Goal: Information Seeking & Learning: Learn about a topic

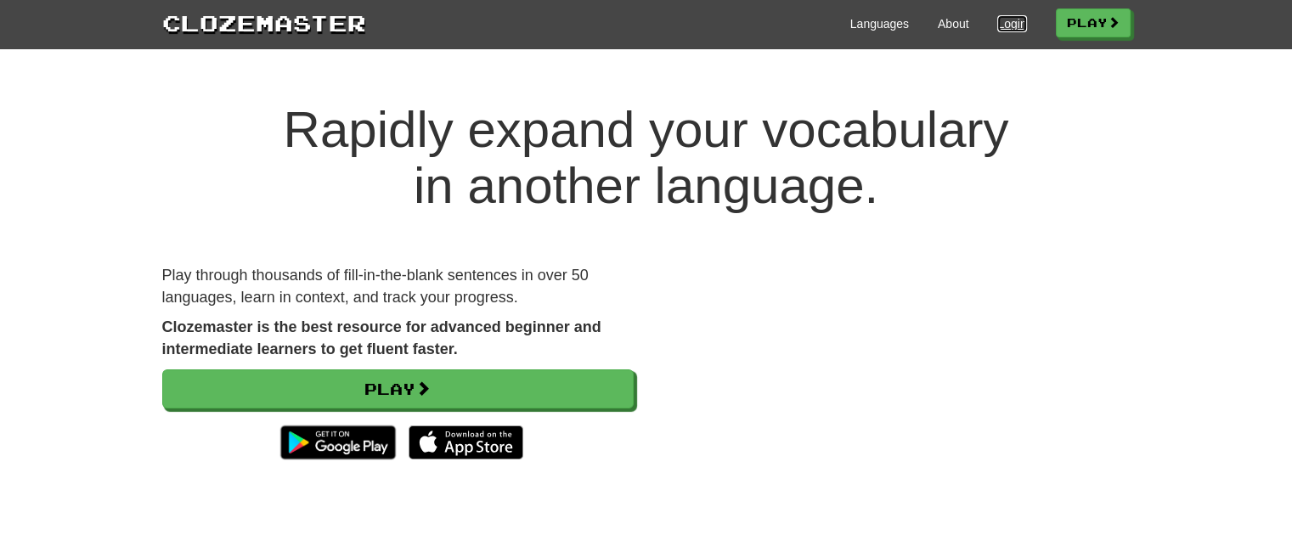
click at [1006, 25] on link "Login" at bounding box center [1011, 23] width 29 height 17
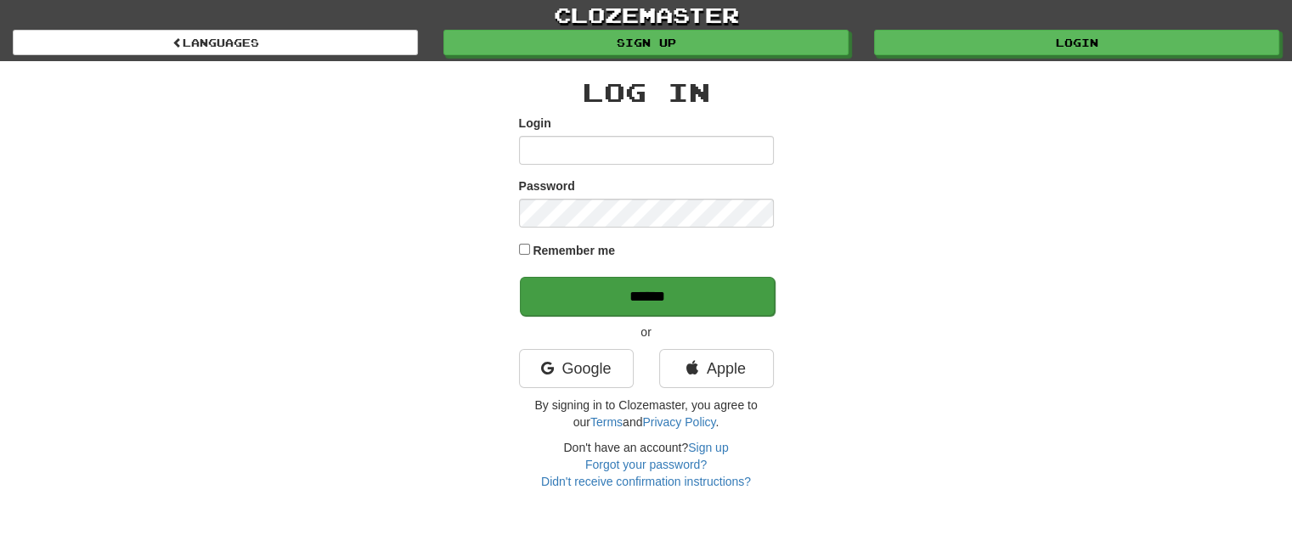
type input "**********"
click at [625, 299] on input "******" at bounding box center [647, 296] width 255 height 39
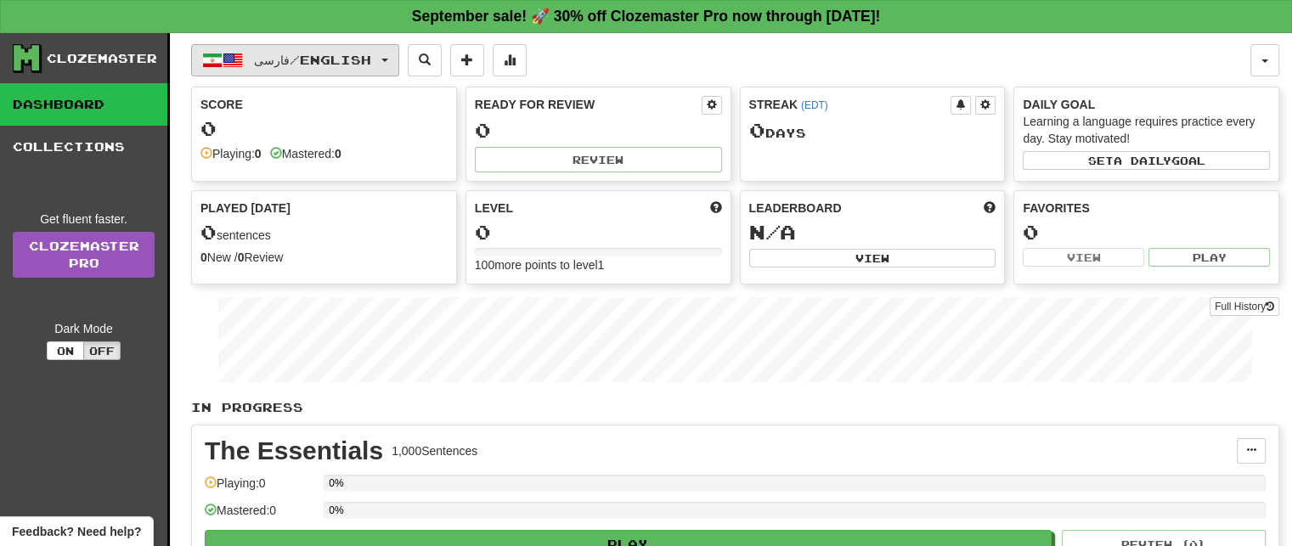
click at [242, 61] on span "button" at bounding box center [233, 60] width 20 height 20
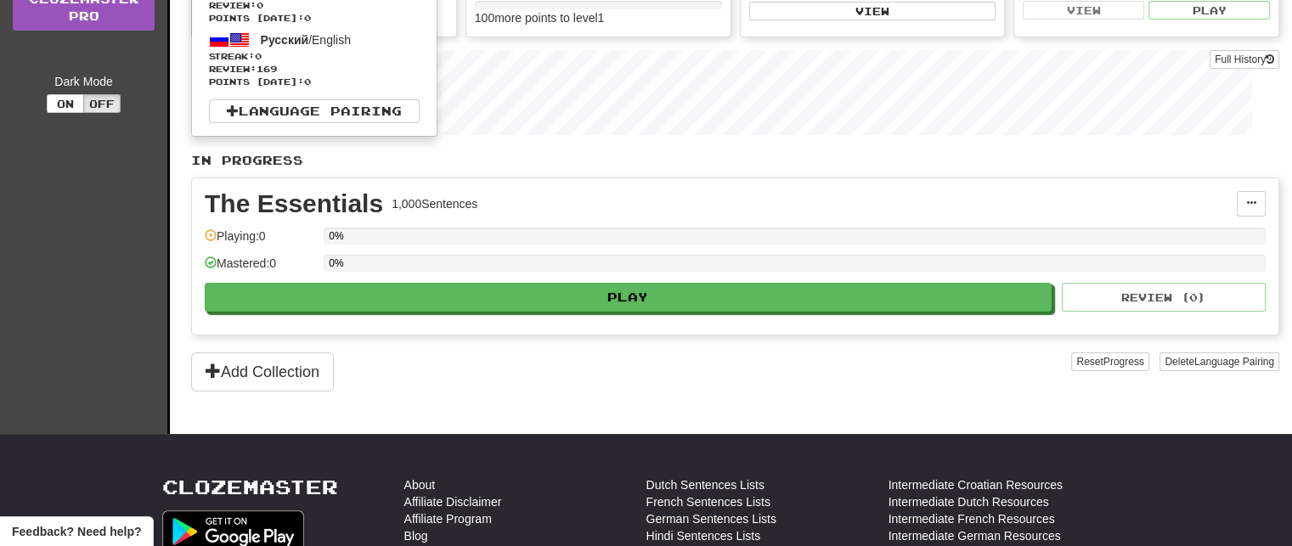
scroll to position [255, 0]
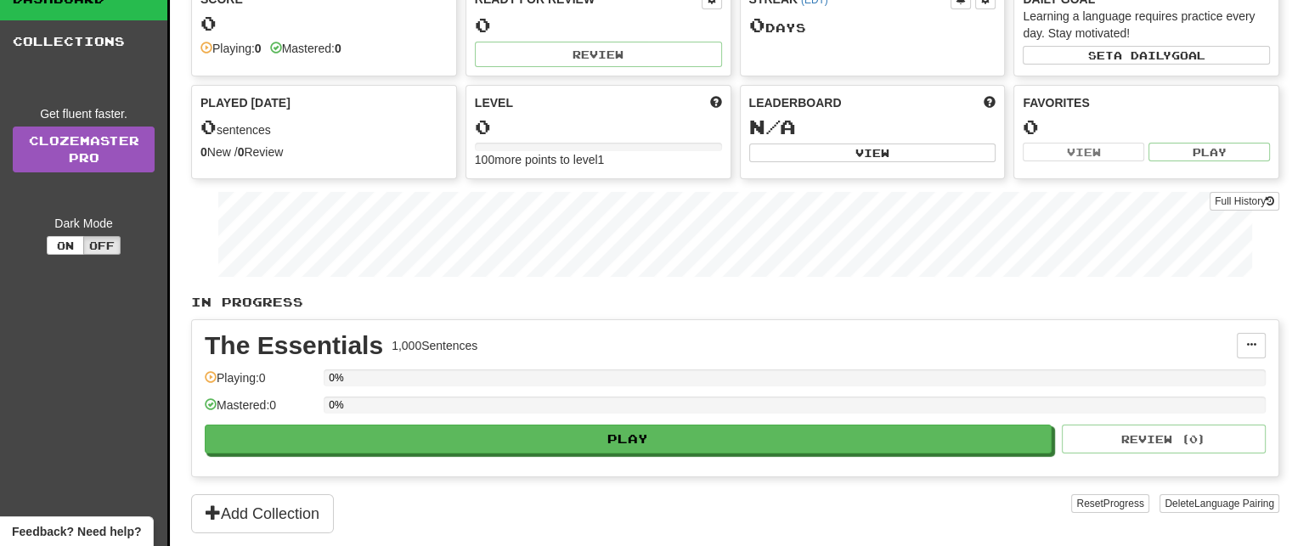
scroll to position [0, 0]
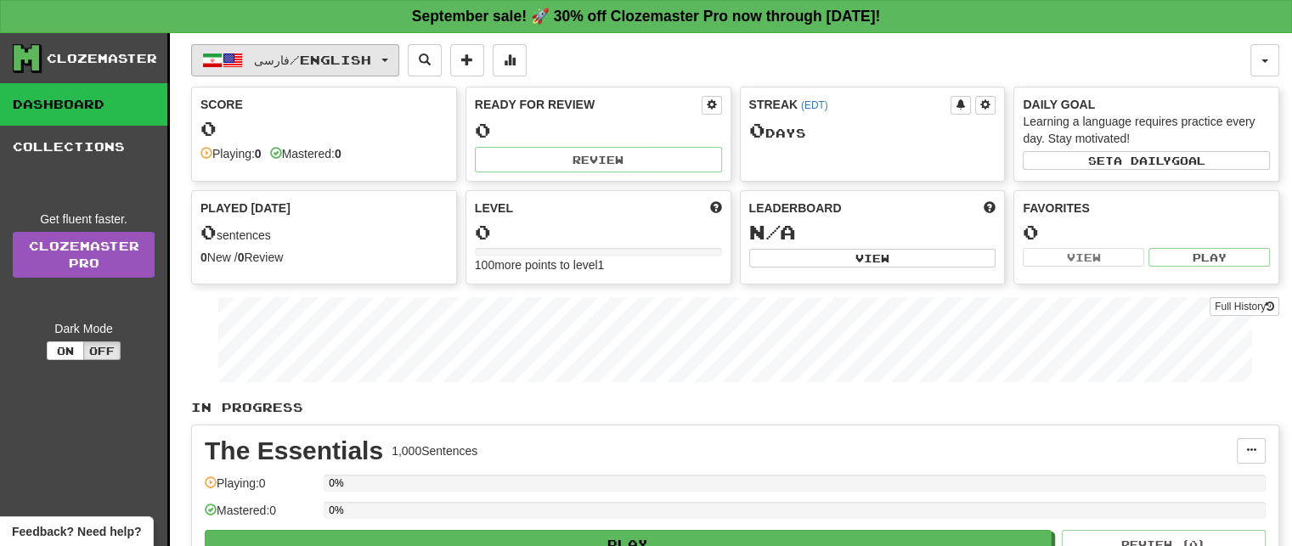
click at [273, 63] on span "فارسی / English" at bounding box center [312, 60] width 117 height 14
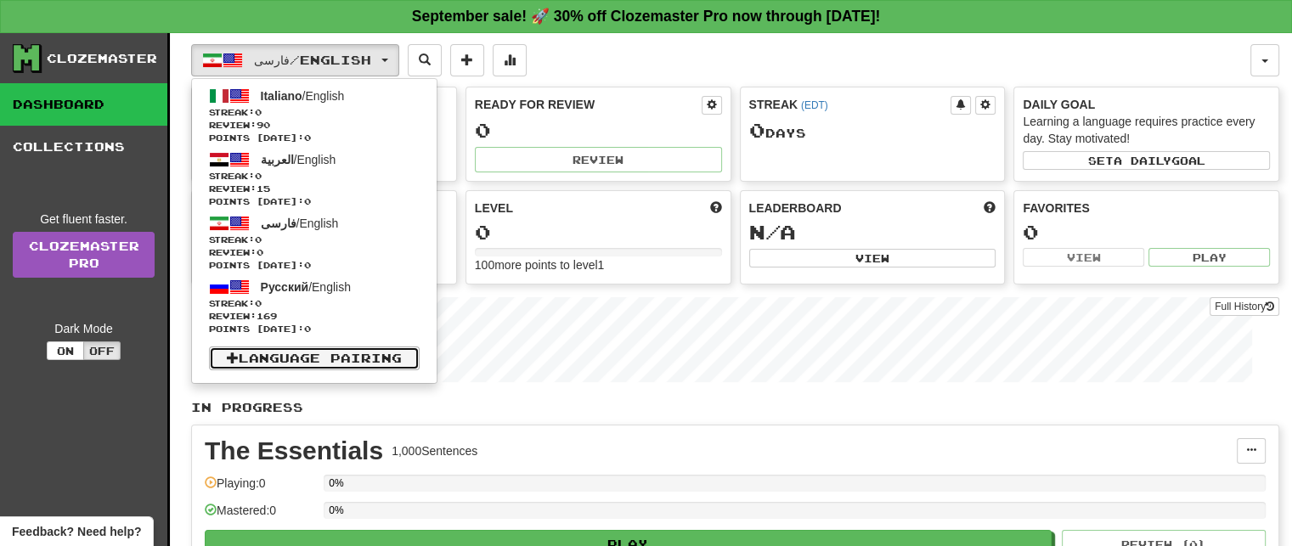
click at [286, 356] on link "Language Pairing" at bounding box center [314, 359] width 211 height 24
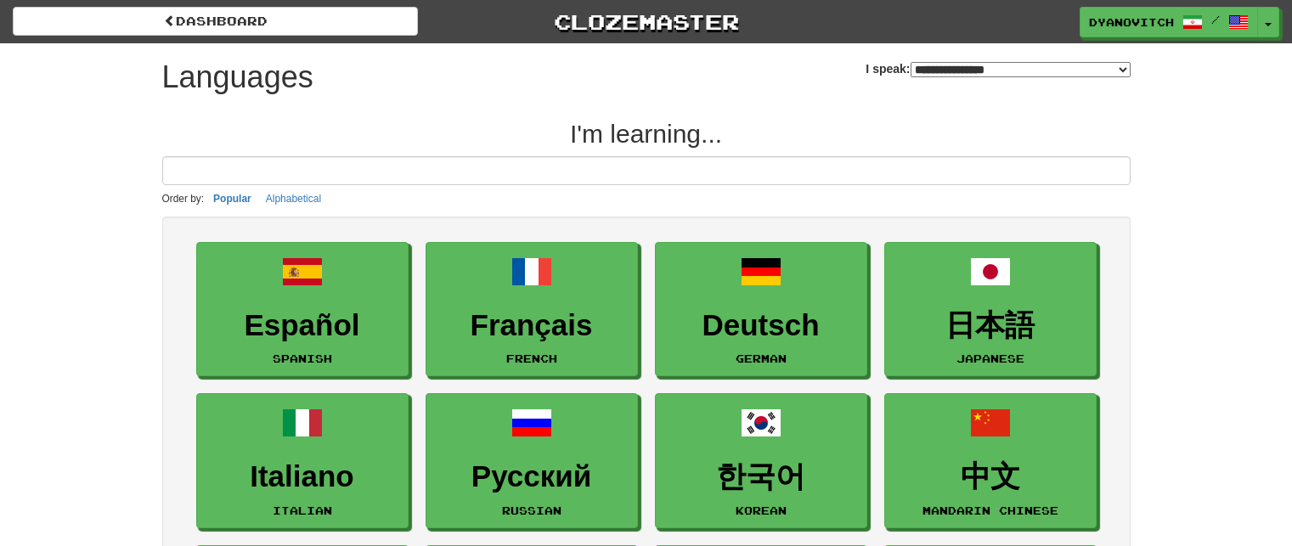
select select "*******"
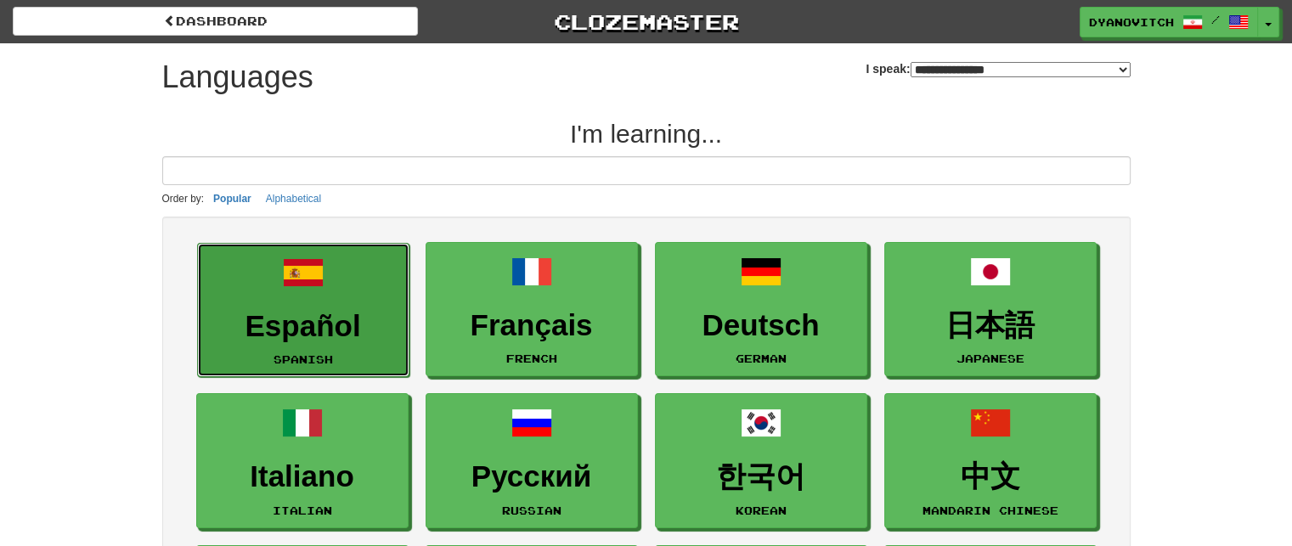
click at [309, 341] on h3 "Español" at bounding box center [303, 326] width 194 height 33
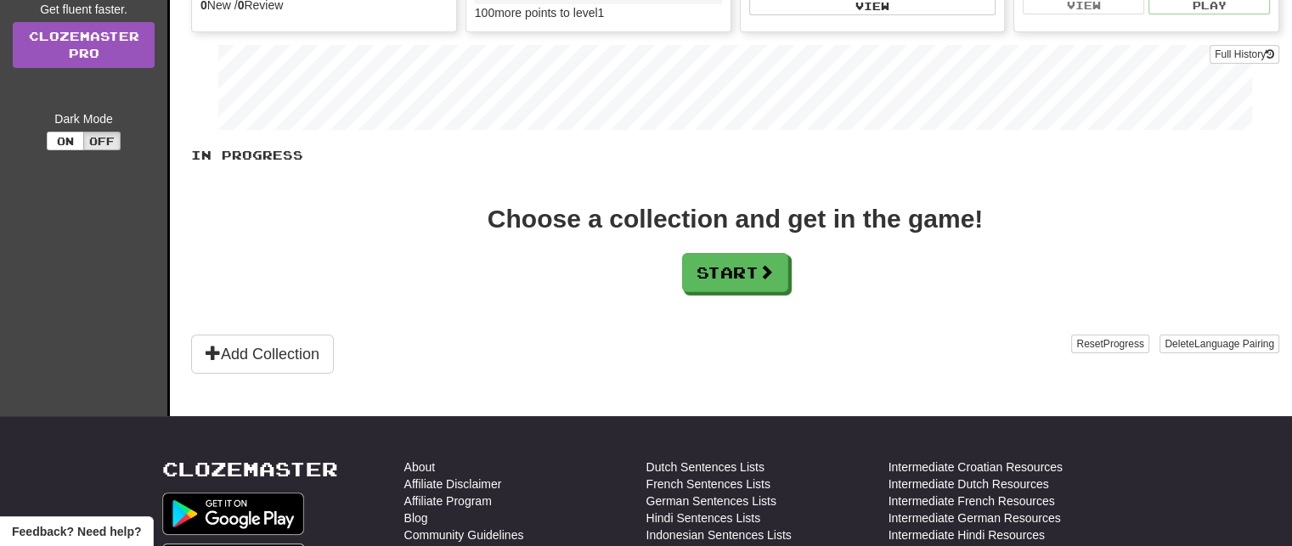
scroll to position [255, 0]
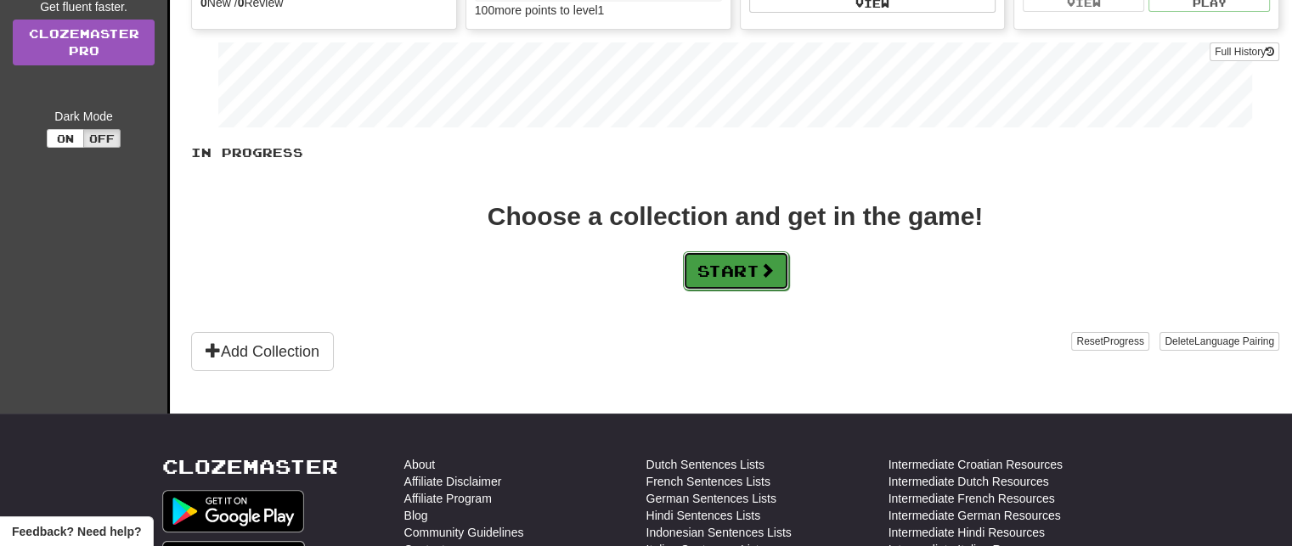
click at [734, 264] on button "Start" at bounding box center [736, 270] width 106 height 39
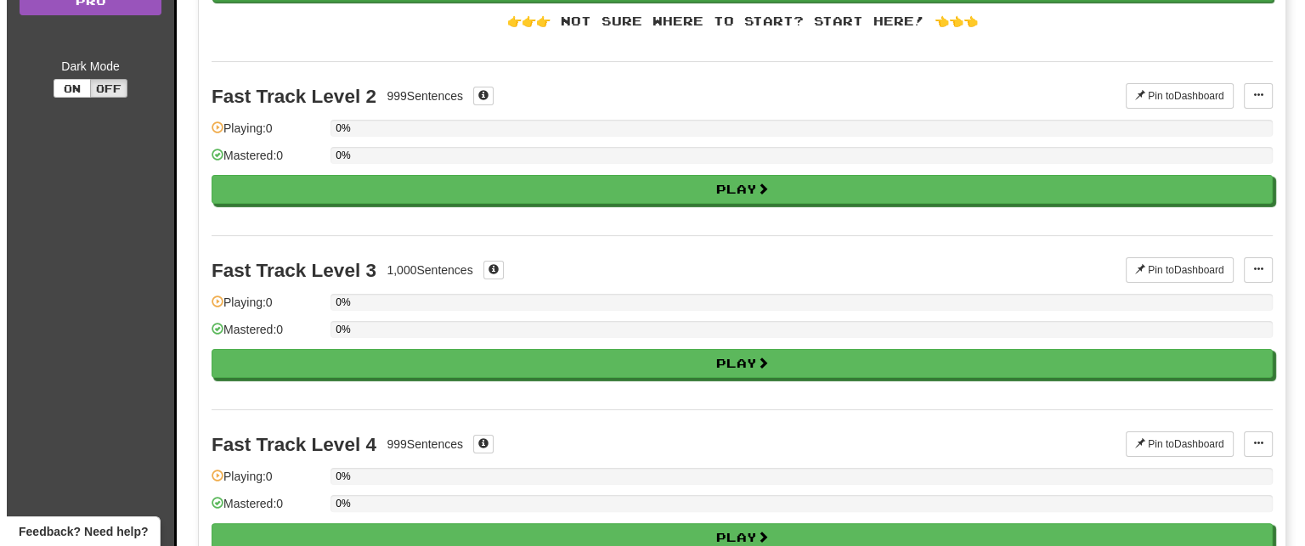
scroll to position [340, 0]
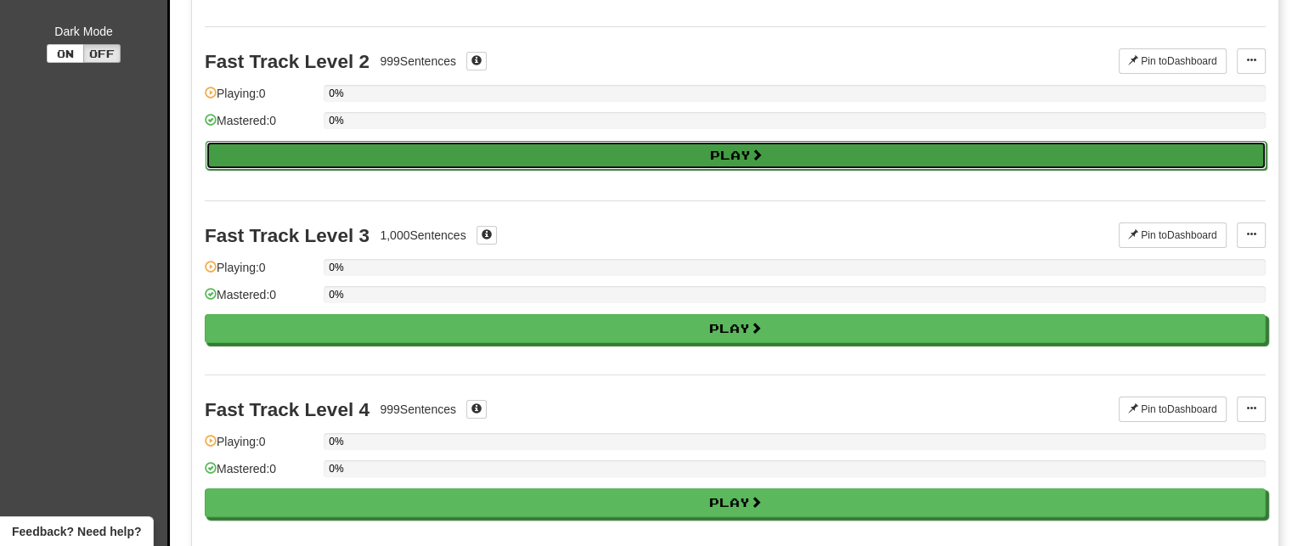
click at [588, 155] on button "Play" at bounding box center [736, 155] width 1061 height 29
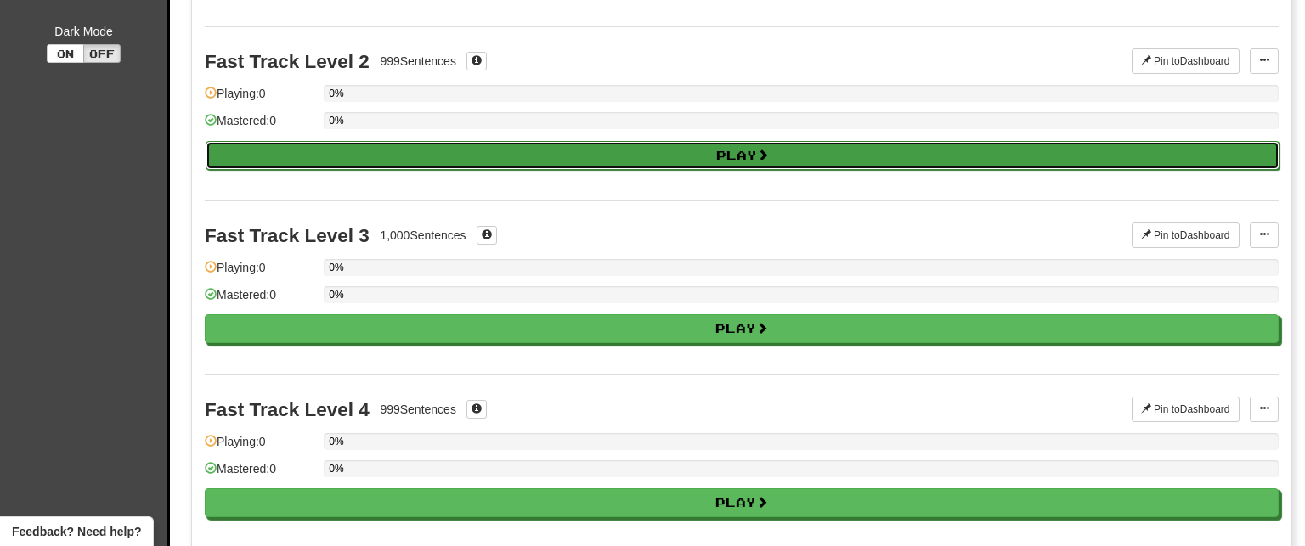
select select "**"
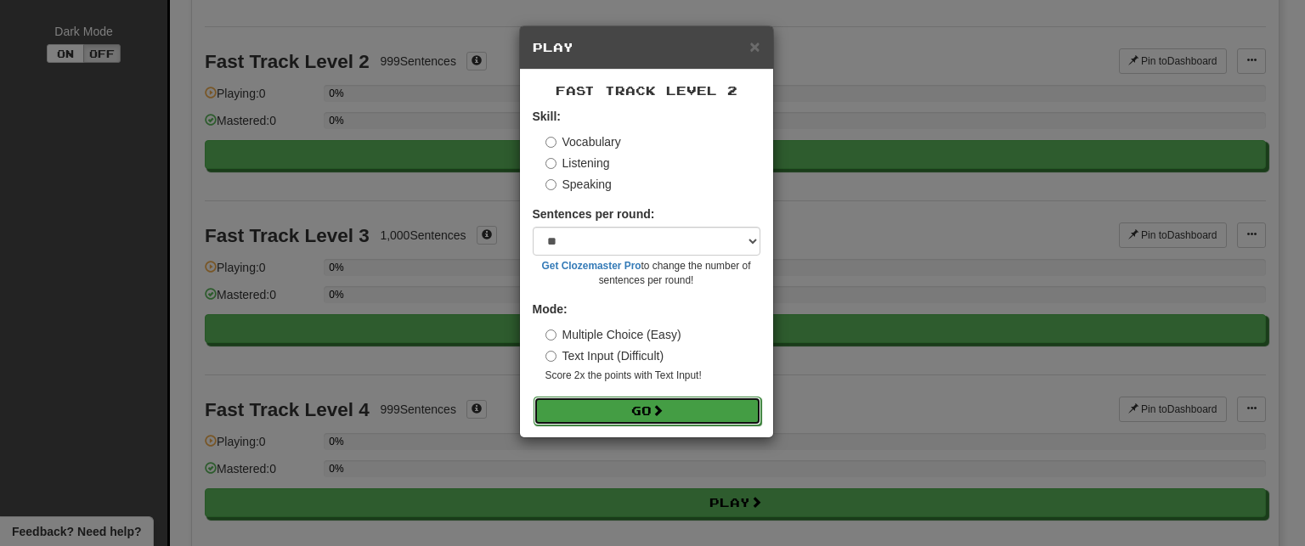
click at [629, 407] on button "Go" at bounding box center [647, 411] width 228 height 29
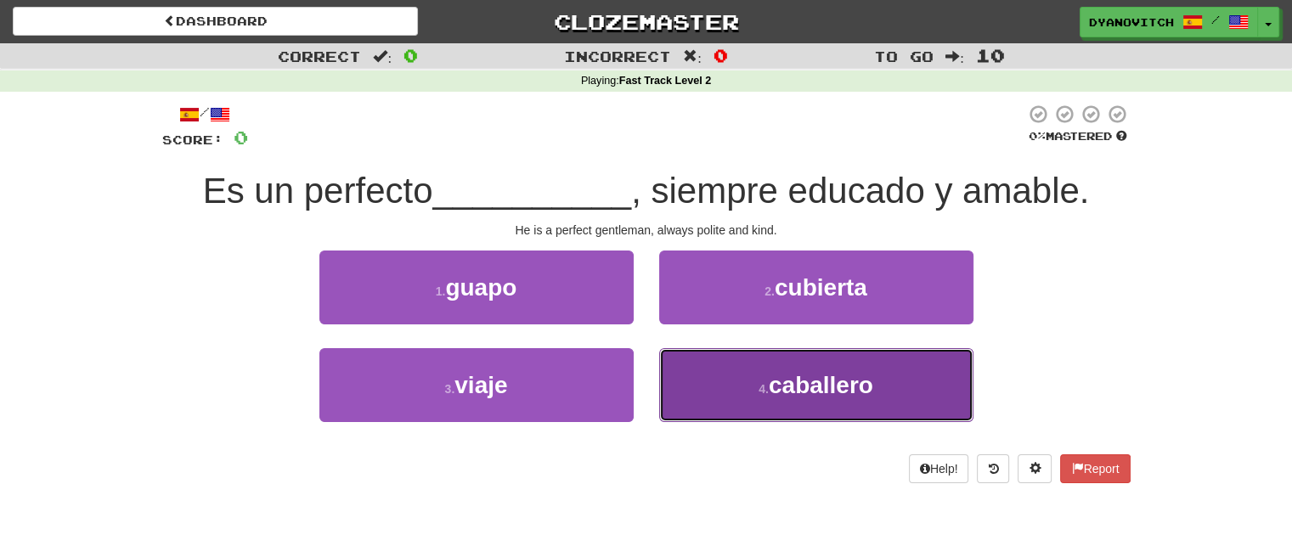
click at [765, 364] on button "4 . [PERSON_NAME]" at bounding box center [816, 385] width 314 height 74
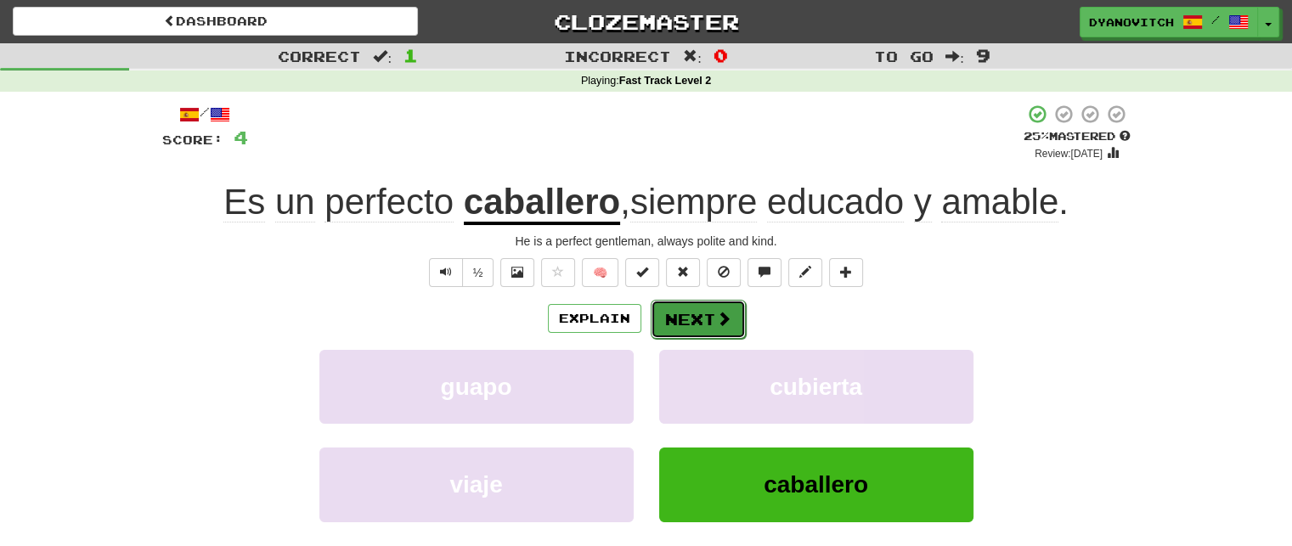
click at [683, 320] on button "Next" at bounding box center [698, 319] width 95 height 39
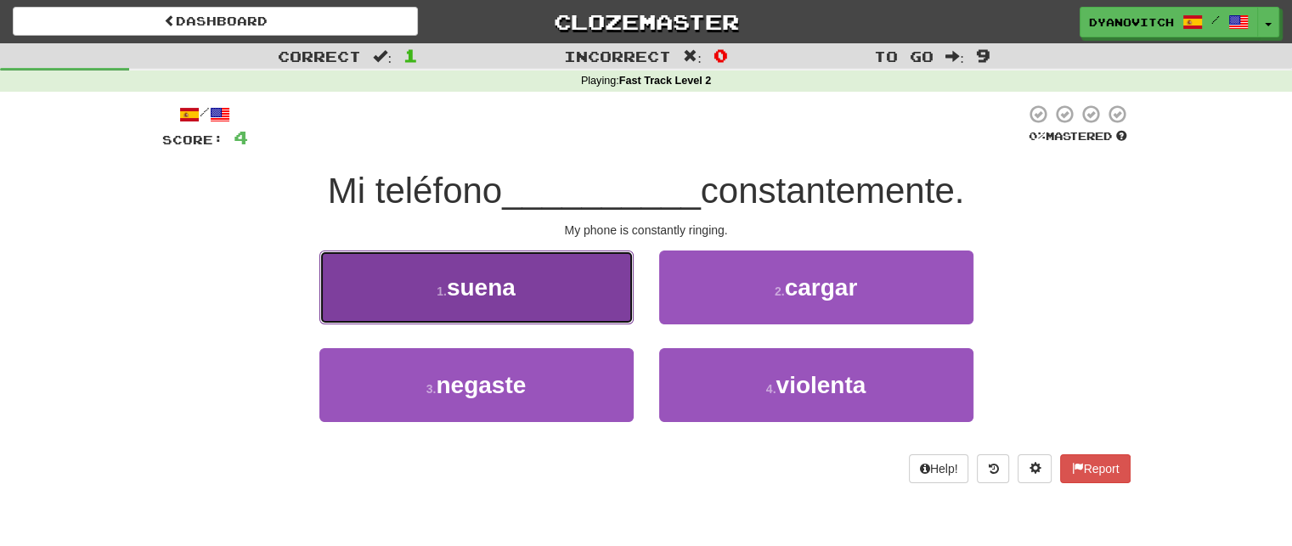
click at [482, 289] on span "suena" at bounding box center [481, 287] width 69 height 26
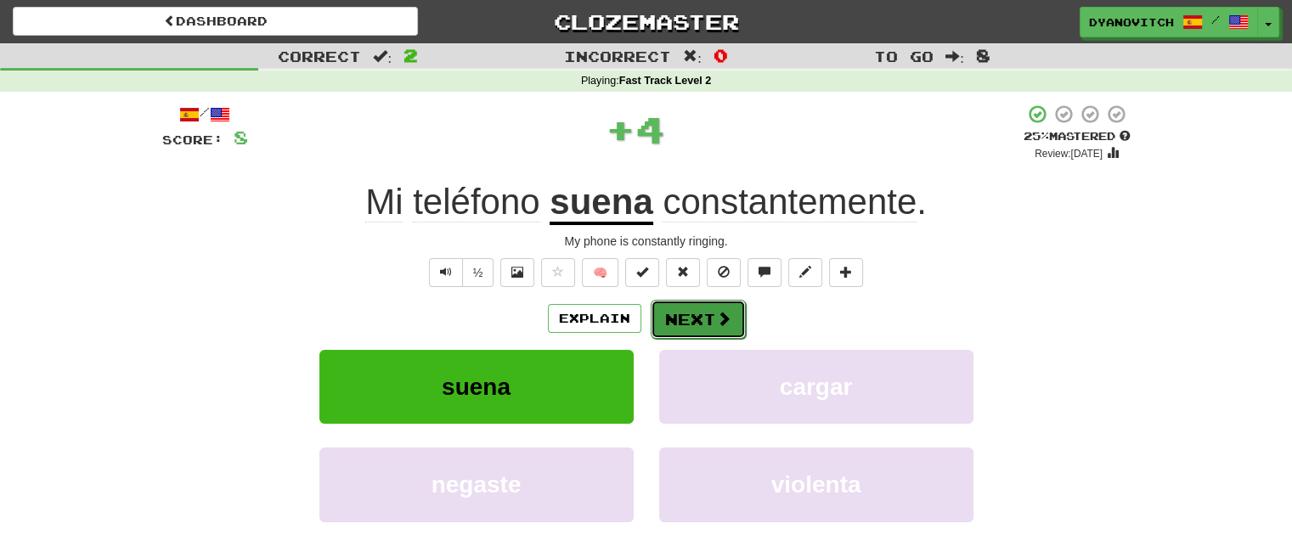
click at [682, 317] on button "Next" at bounding box center [698, 319] width 95 height 39
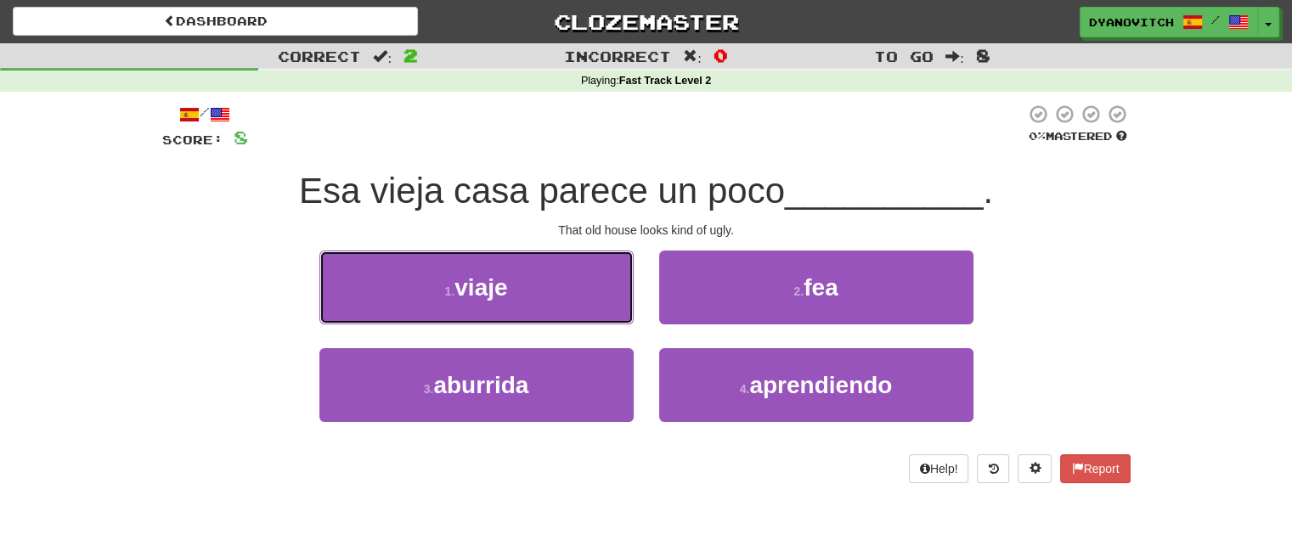
drag, startPoint x: 546, startPoint y: 276, endPoint x: 106, endPoint y: 366, distance: 449.1
click at [106, 366] on div "Correct : 2 Incorrect : 0 To go : 8 Playing : Fast Track Level 2 / Score: 8 0 %…" at bounding box center [646, 275] width 1292 height 464
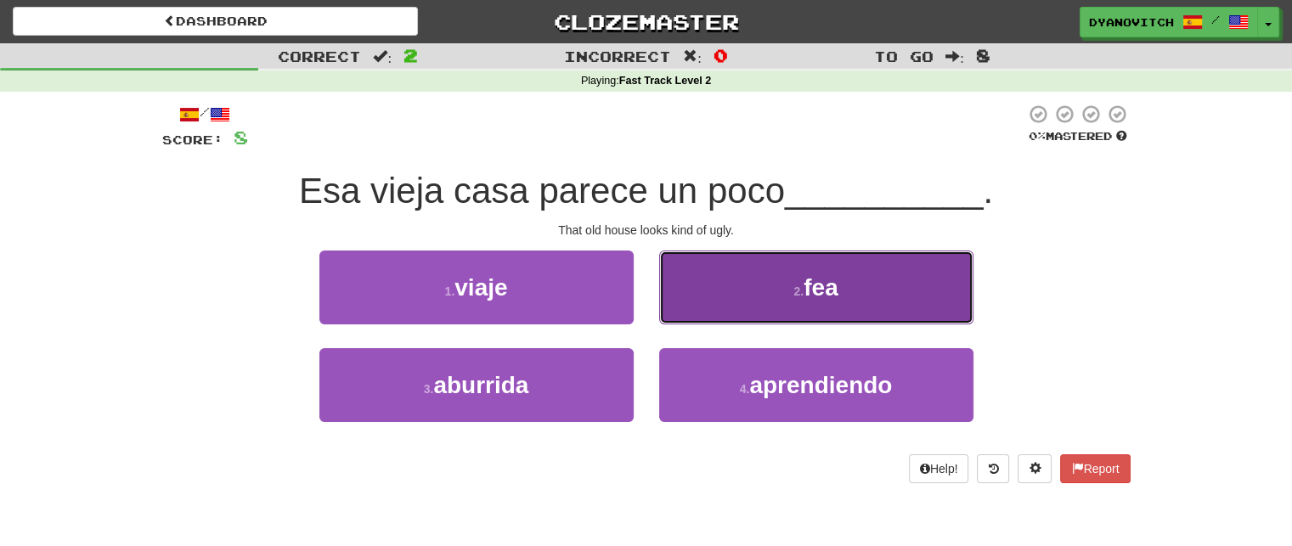
click at [732, 296] on button "2 . fea" at bounding box center [816, 288] width 314 height 74
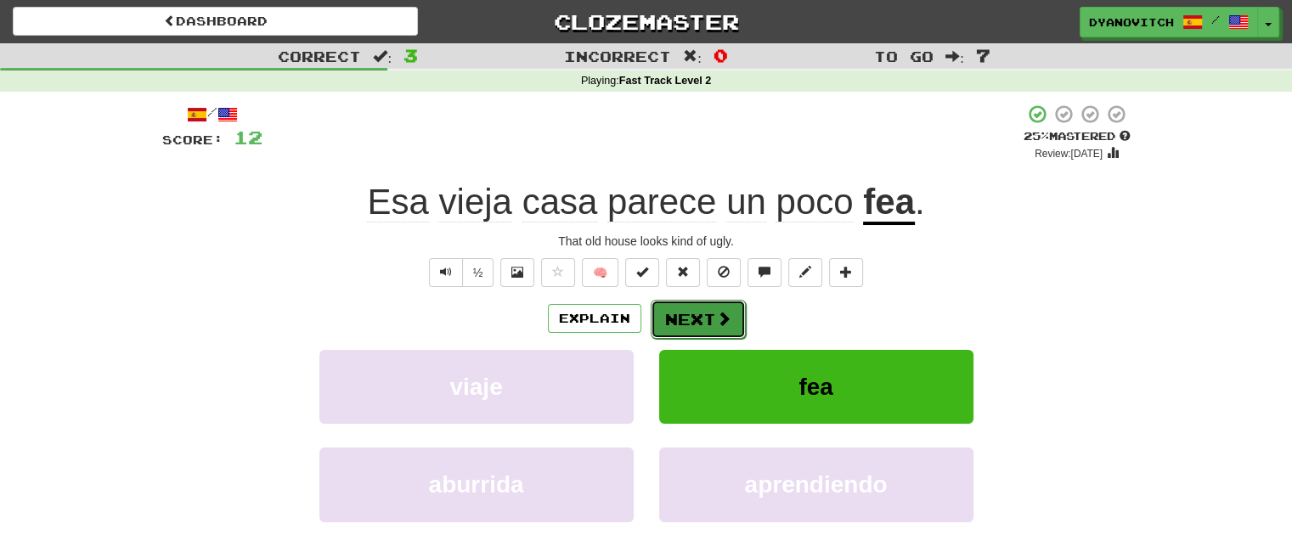
click at [696, 308] on button "Next" at bounding box center [698, 319] width 95 height 39
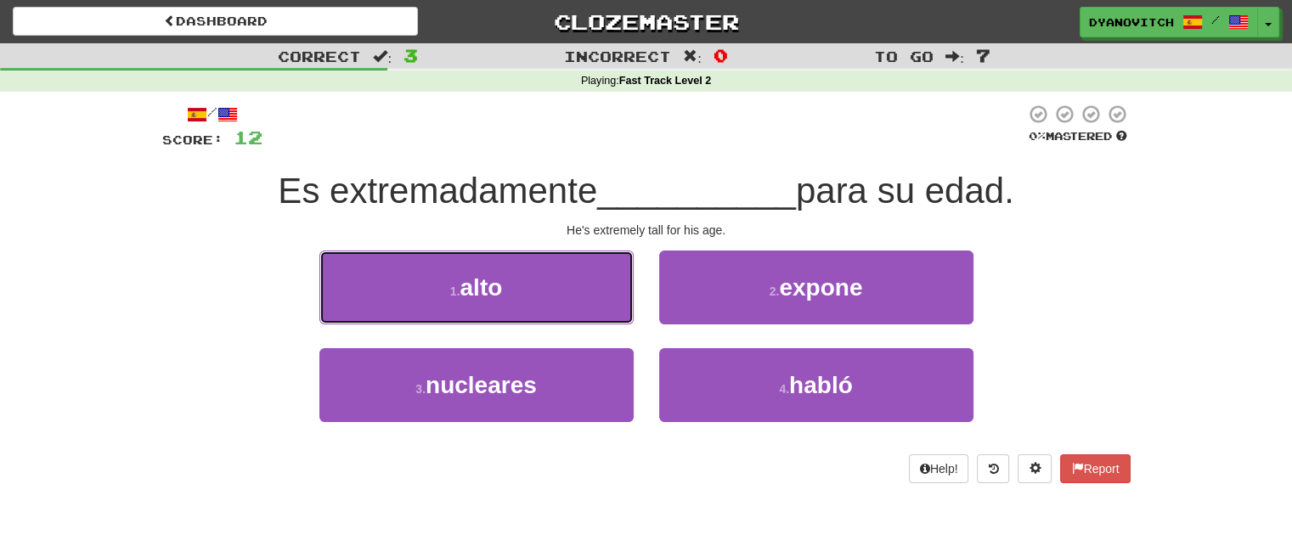
click at [509, 288] on button "1 . alto" at bounding box center [476, 288] width 314 height 74
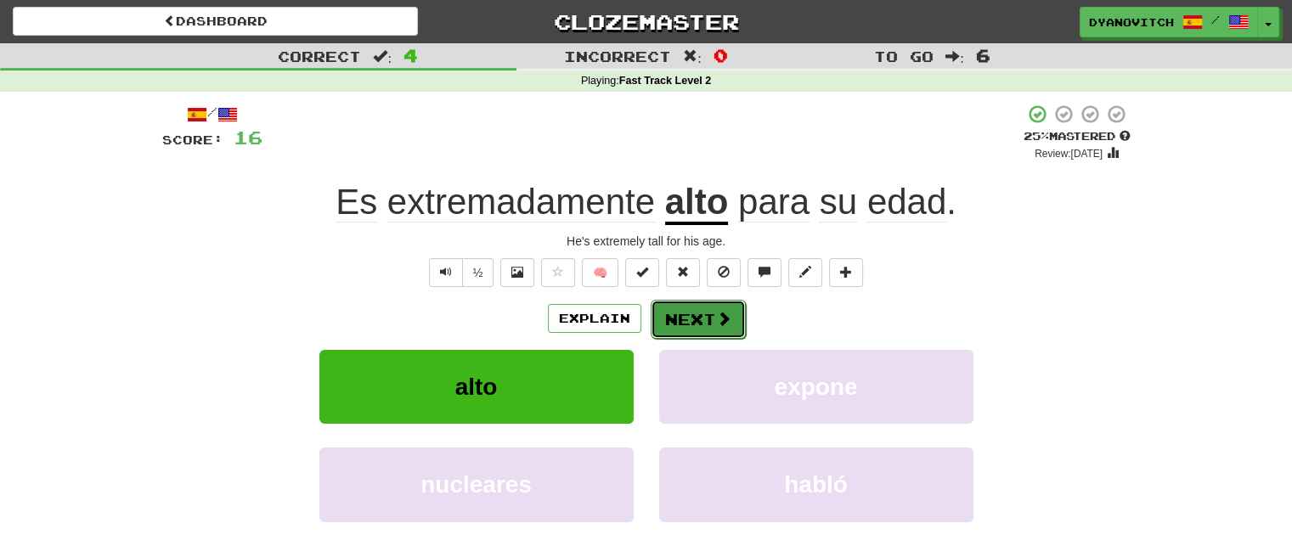
click at [677, 321] on button "Next" at bounding box center [698, 319] width 95 height 39
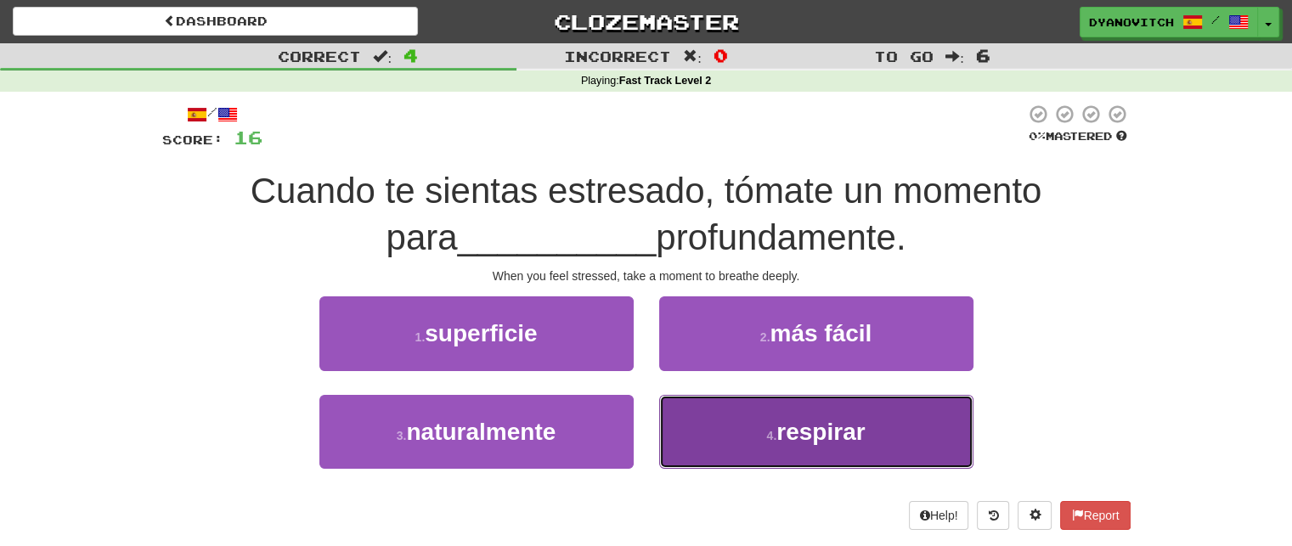
click at [717, 416] on button "4 . respirar" at bounding box center [816, 432] width 314 height 74
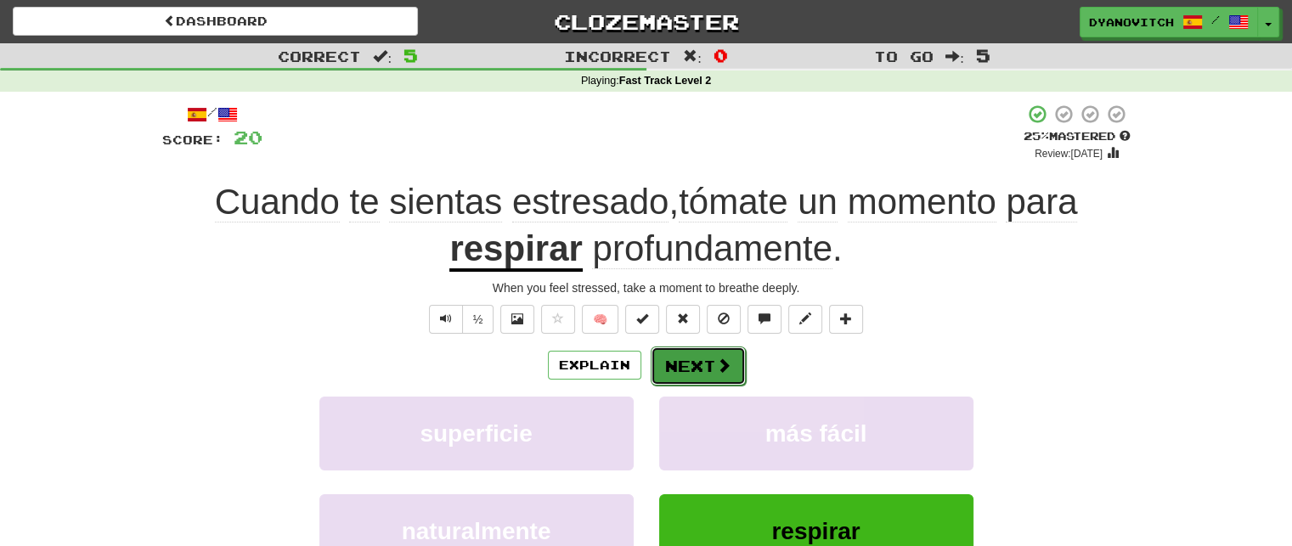
click at [702, 367] on button "Next" at bounding box center [698, 366] width 95 height 39
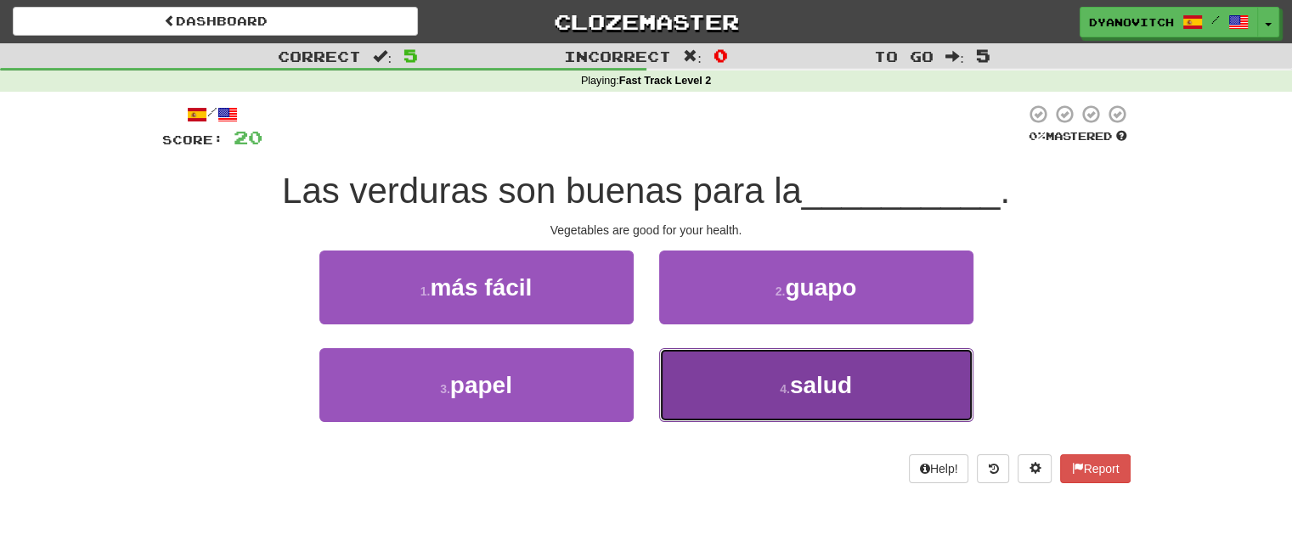
click at [736, 390] on button "4 . salud" at bounding box center [816, 385] width 314 height 74
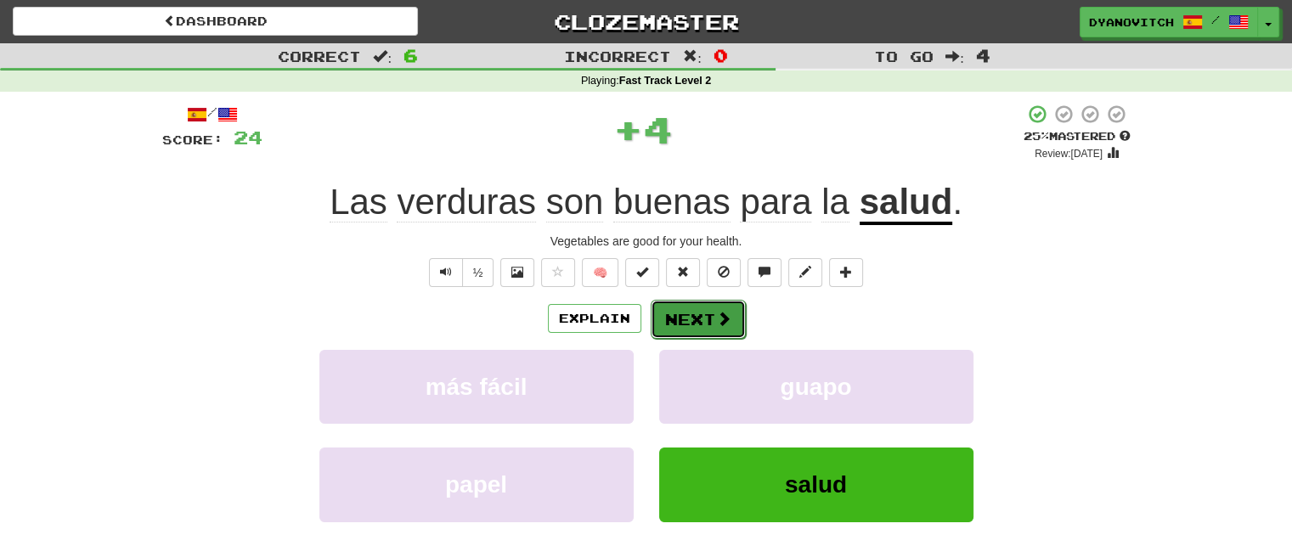
click at [693, 314] on button "Next" at bounding box center [698, 319] width 95 height 39
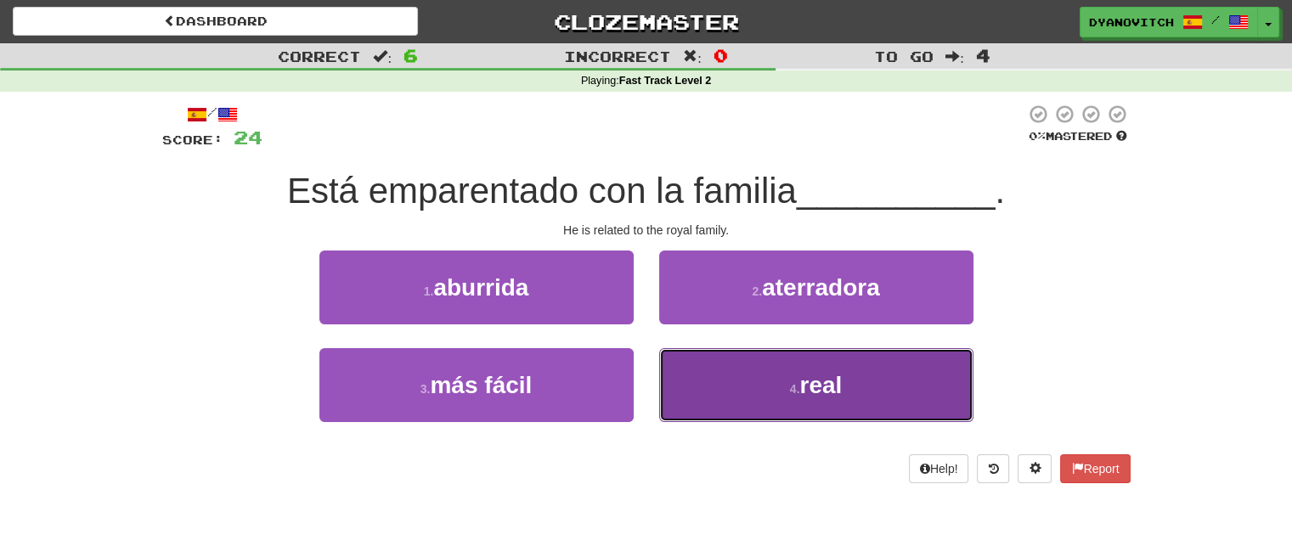
click at [781, 378] on button "4 . real" at bounding box center [816, 385] width 314 height 74
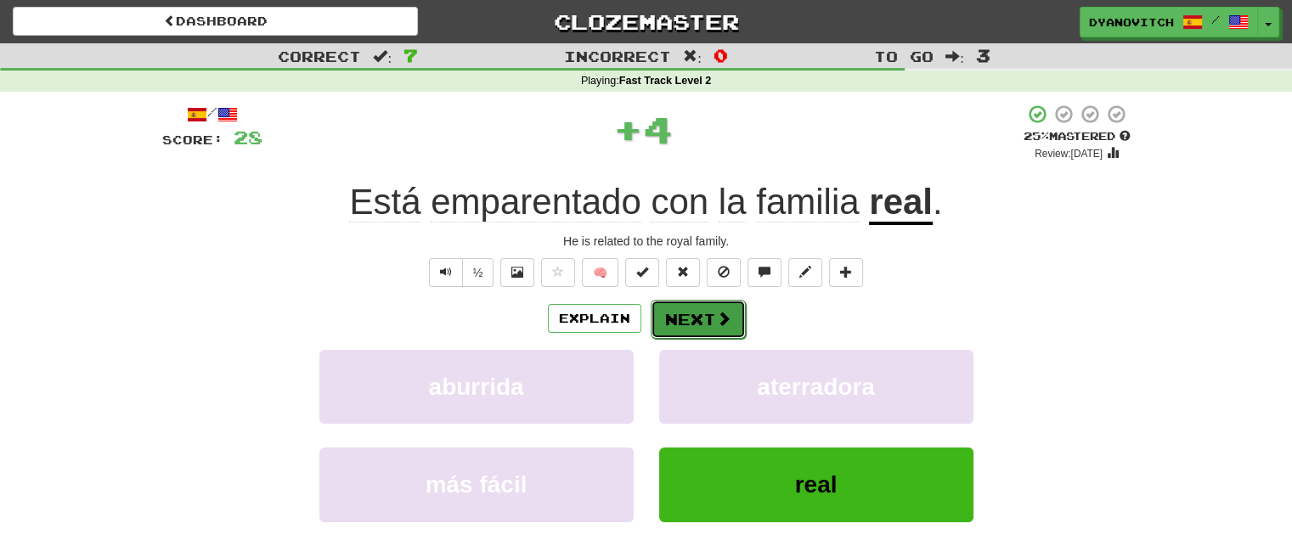
click at [716, 325] on span at bounding box center [723, 318] width 15 height 15
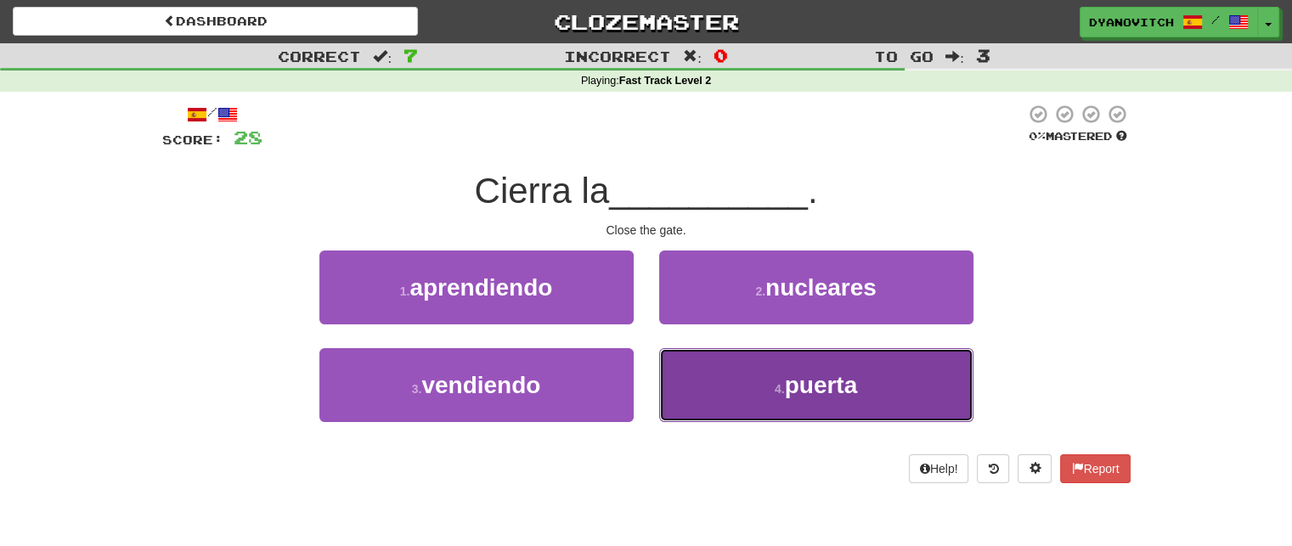
click at [748, 380] on button "4 . puerta" at bounding box center [816, 385] width 314 height 74
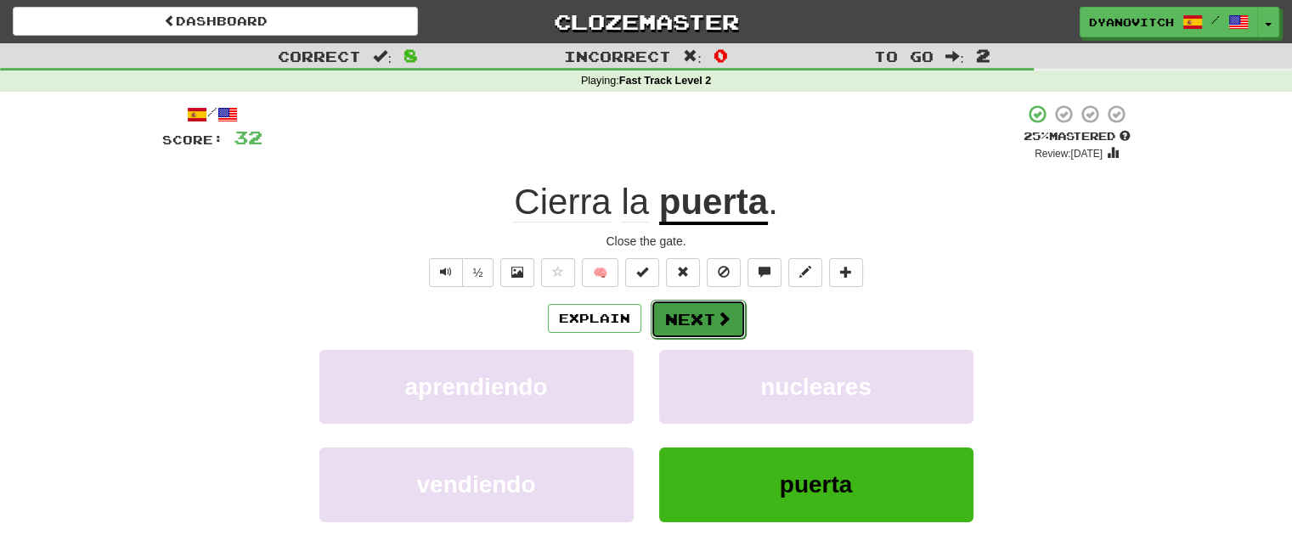
click at [706, 301] on button "Next" at bounding box center [698, 319] width 95 height 39
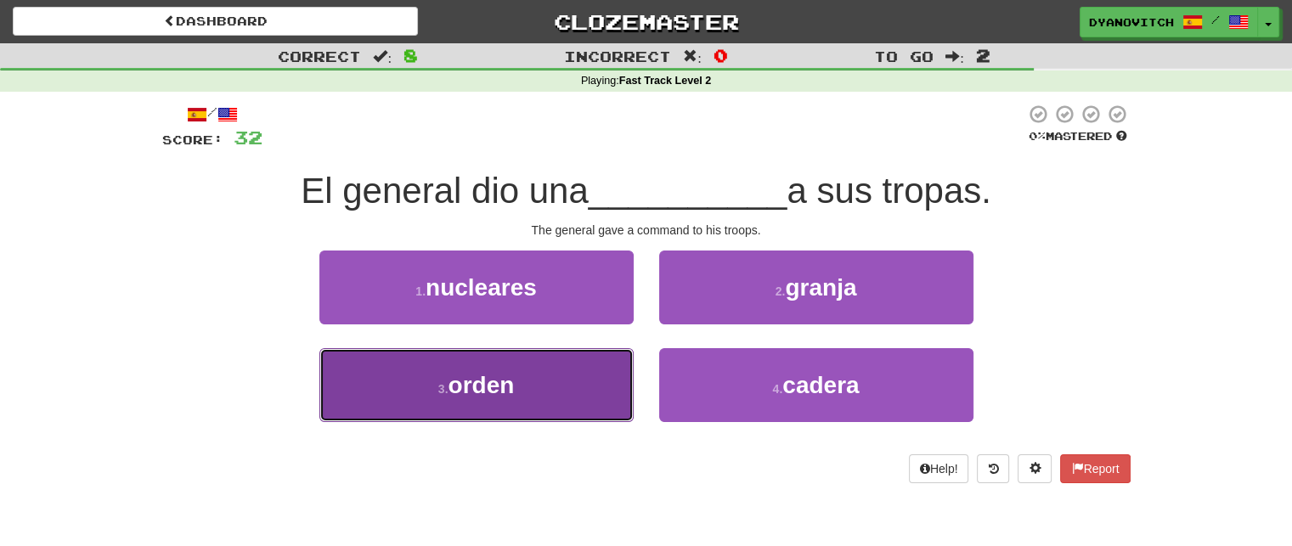
click at [577, 374] on button "3 . orden" at bounding box center [476, 385] width 314 height 74
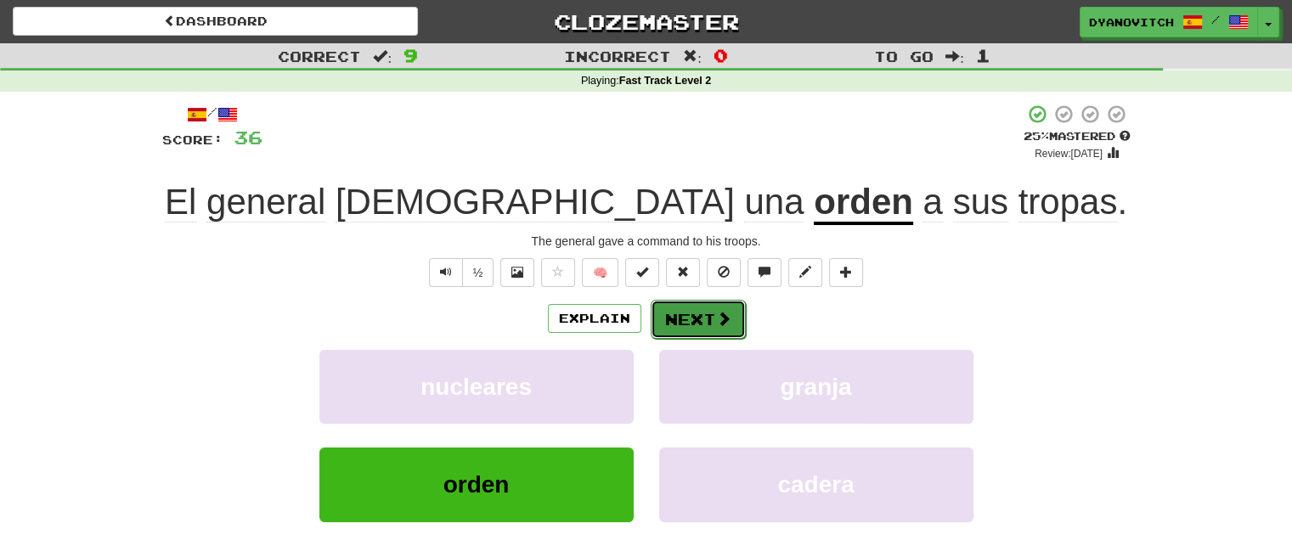
click at [707, 335] on button "Next" at bounding box center [698, 319] width 95 height 39
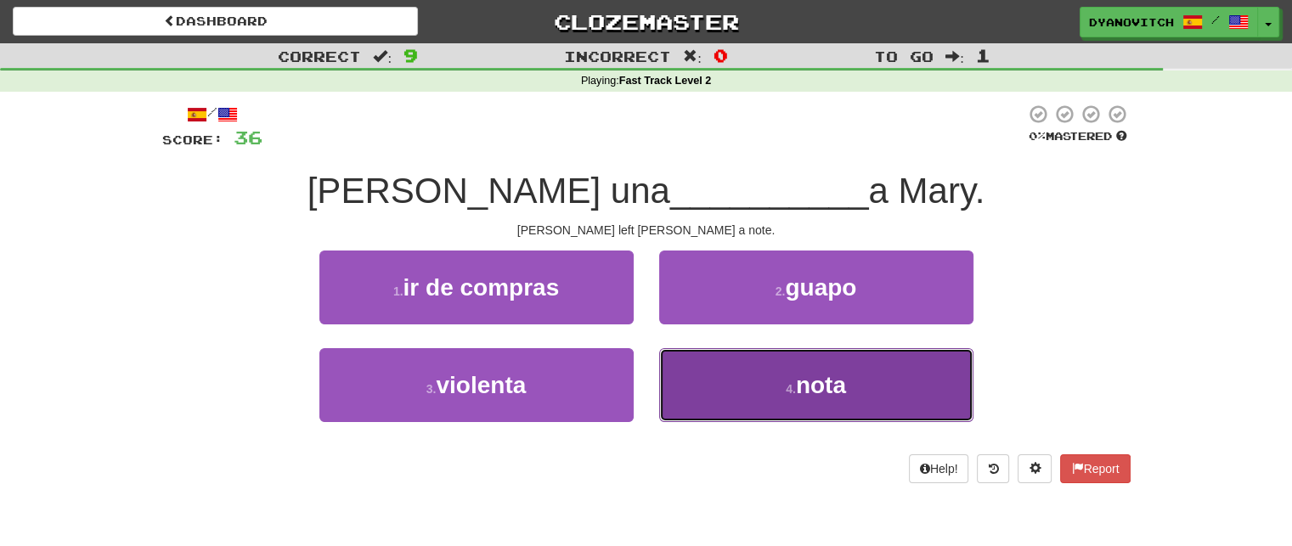
click at [809, 398] on button "4 . nota" at bounding box center [816, 385] width 314 height 74
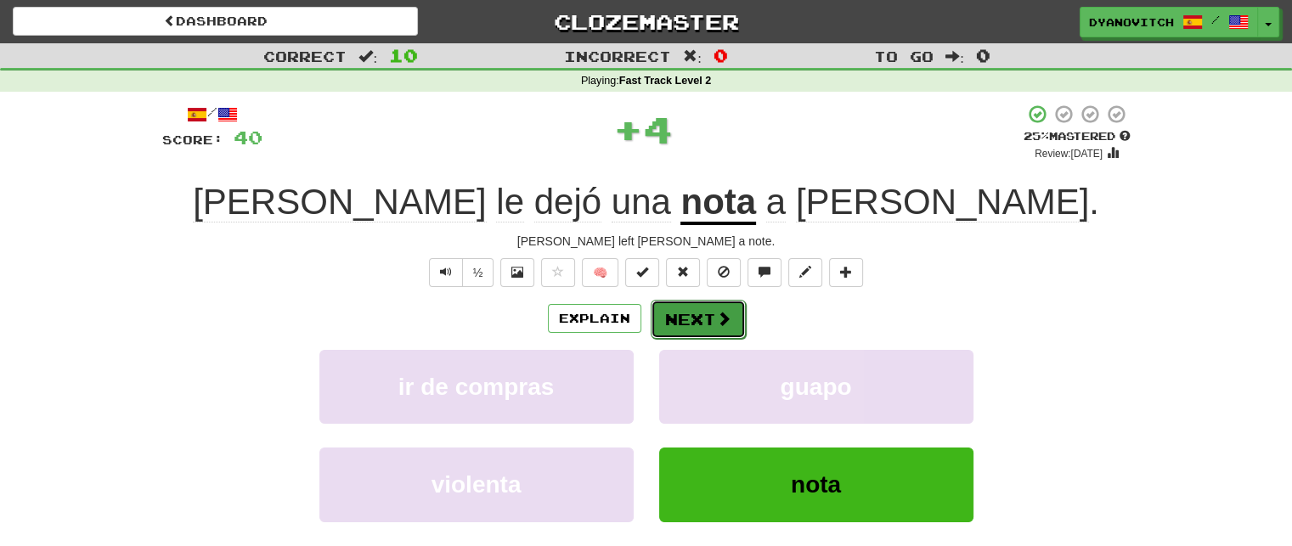
click at [716, 321] on span at bounding box center [723, 318] width 15 height 15
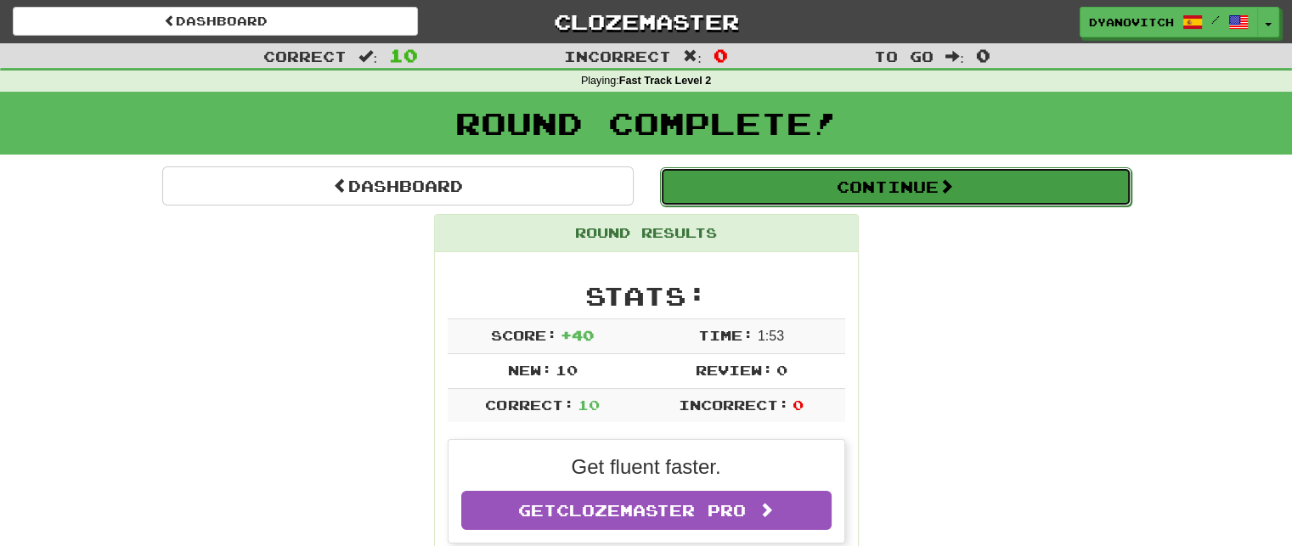
click at [815, 183] on button "Continue" at bounding box center [895, 186] width 471 height 39
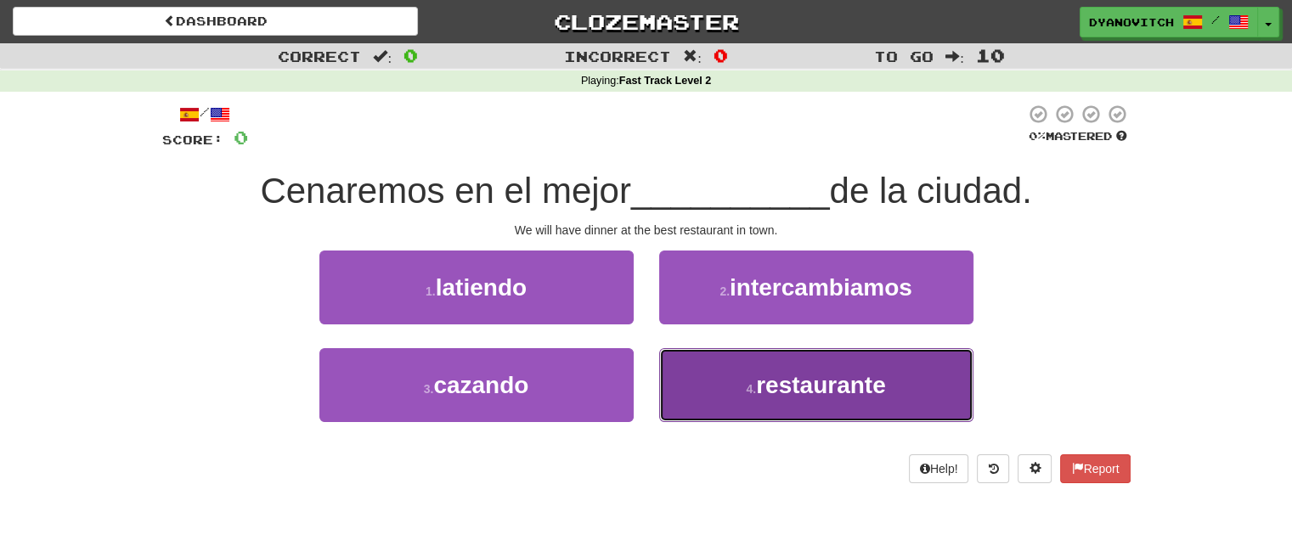
click at [775, 386] on span "restaurante" at bounding box center [821, 385] width 130 height 26
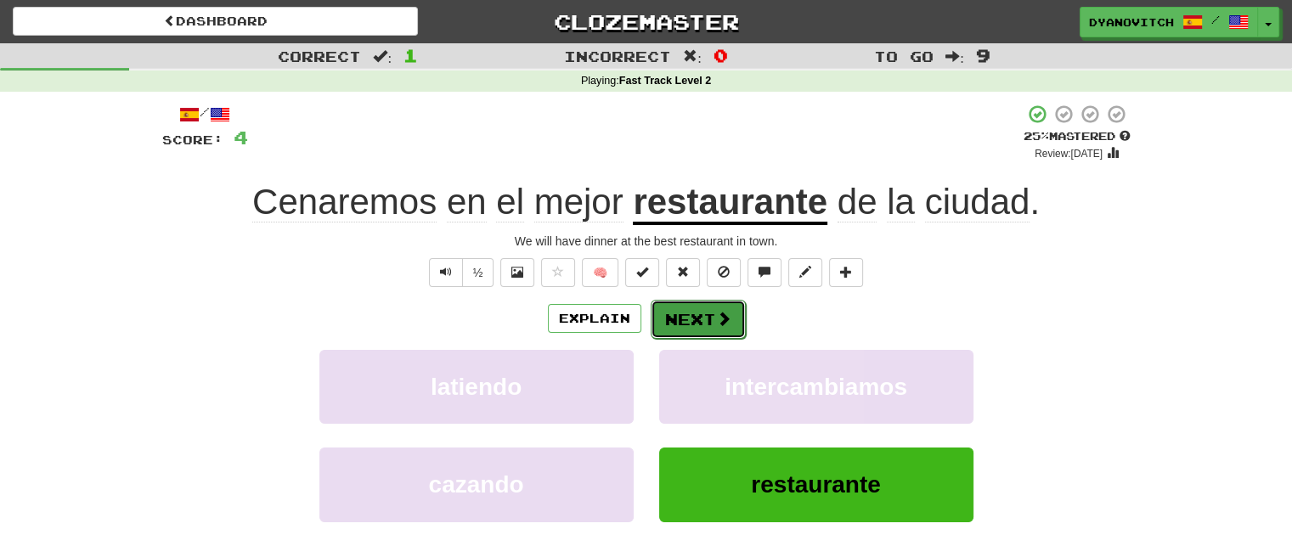
click at [717, 312] on span at bounding box center [723, 318] width 15 height 15
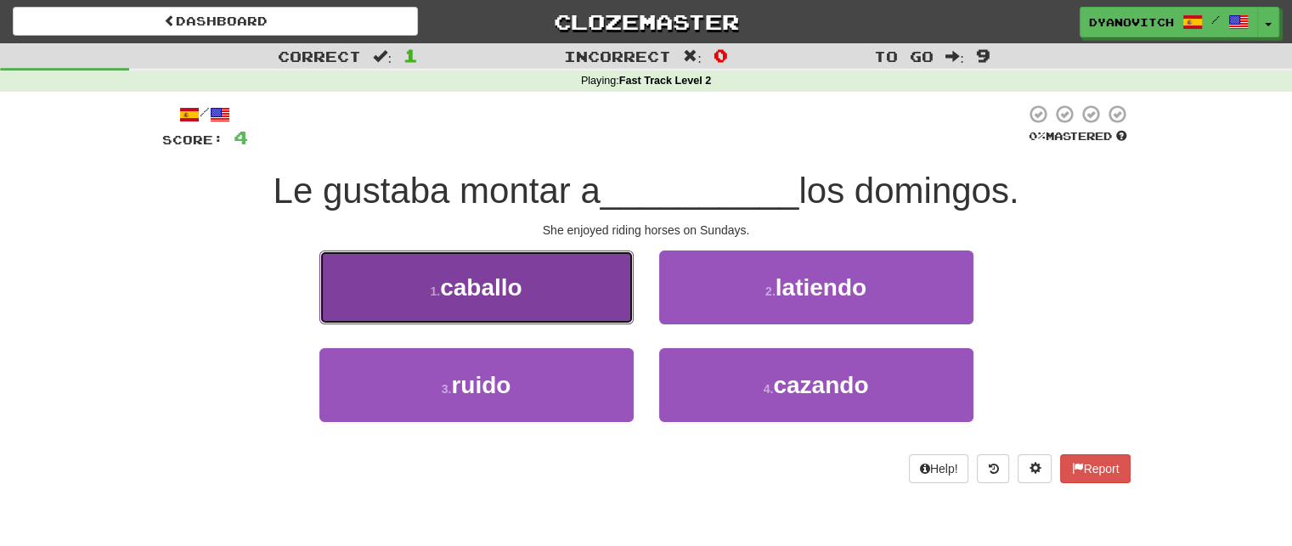
click at [595, 268] on button "1 . caballo" at bounding box center [476, 288] width 314 height 74
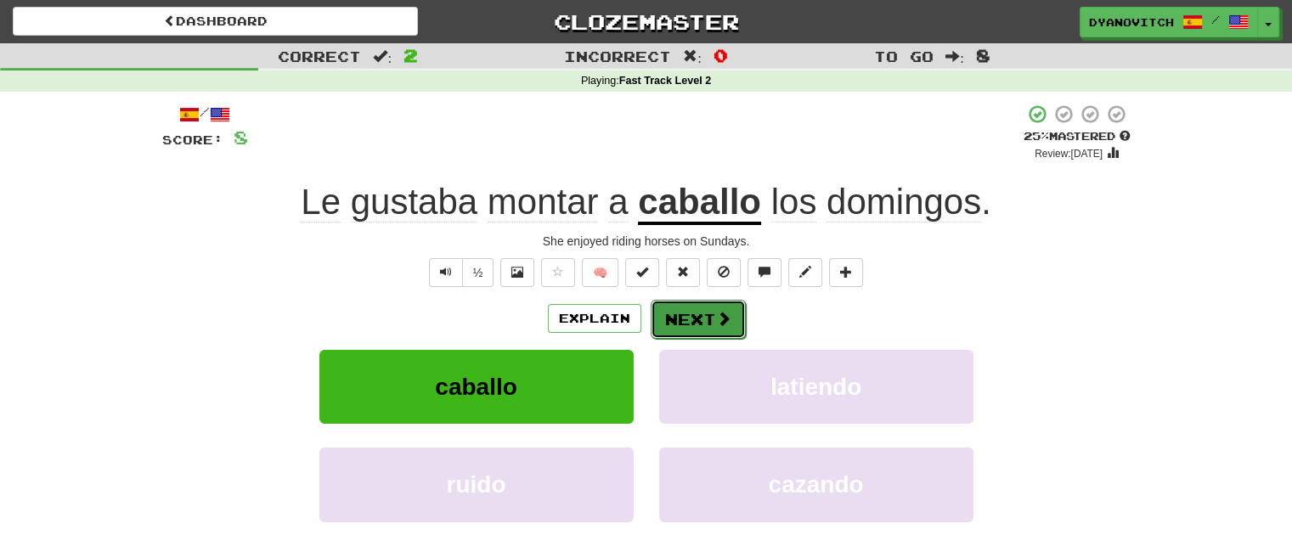
click at [680, 319] on button "Next" at bounding box center [698, 319] width 95 height 39
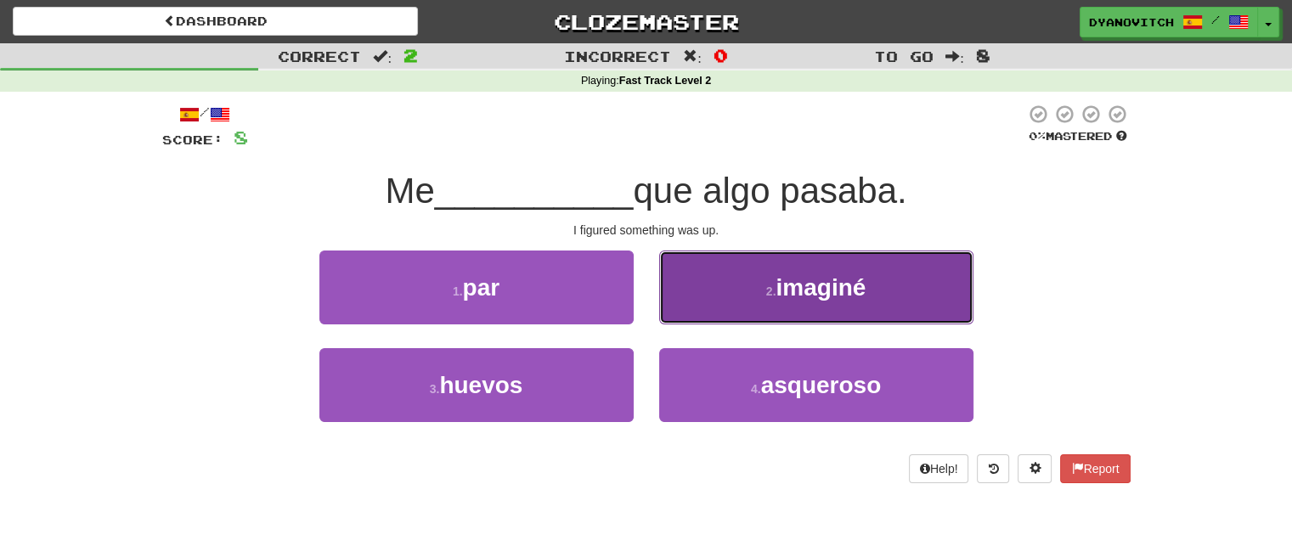
click at [842, 281] on span "imaginé" at bounding box center [820, 287] width 90 height 26
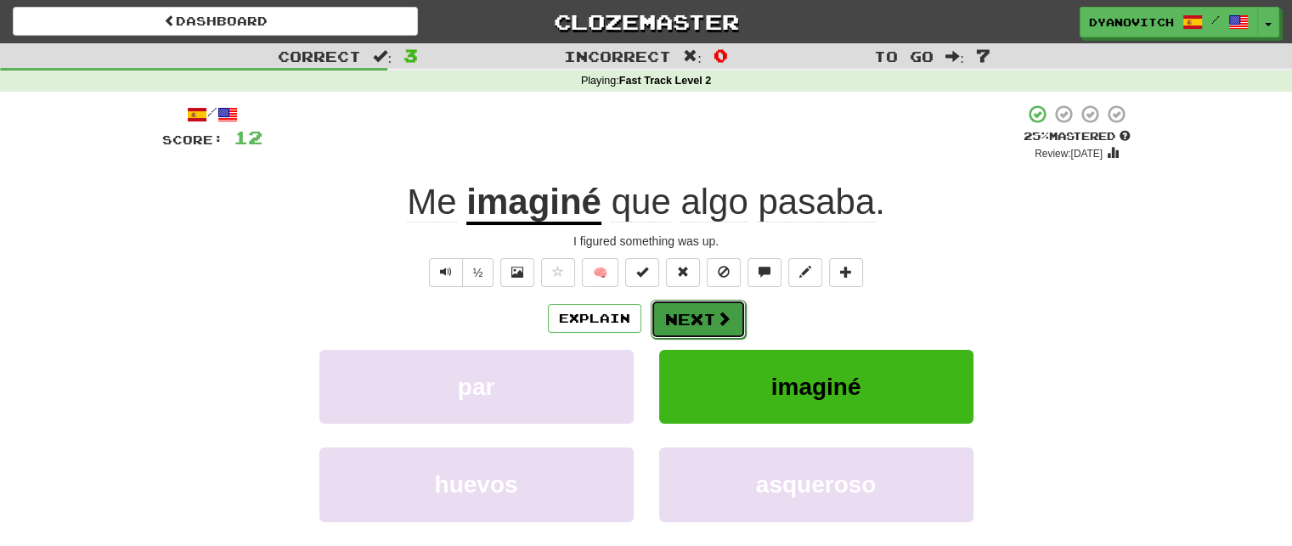
click at [702, 313] on button "Next" at bounding box center [698, 319] width 95 height 39
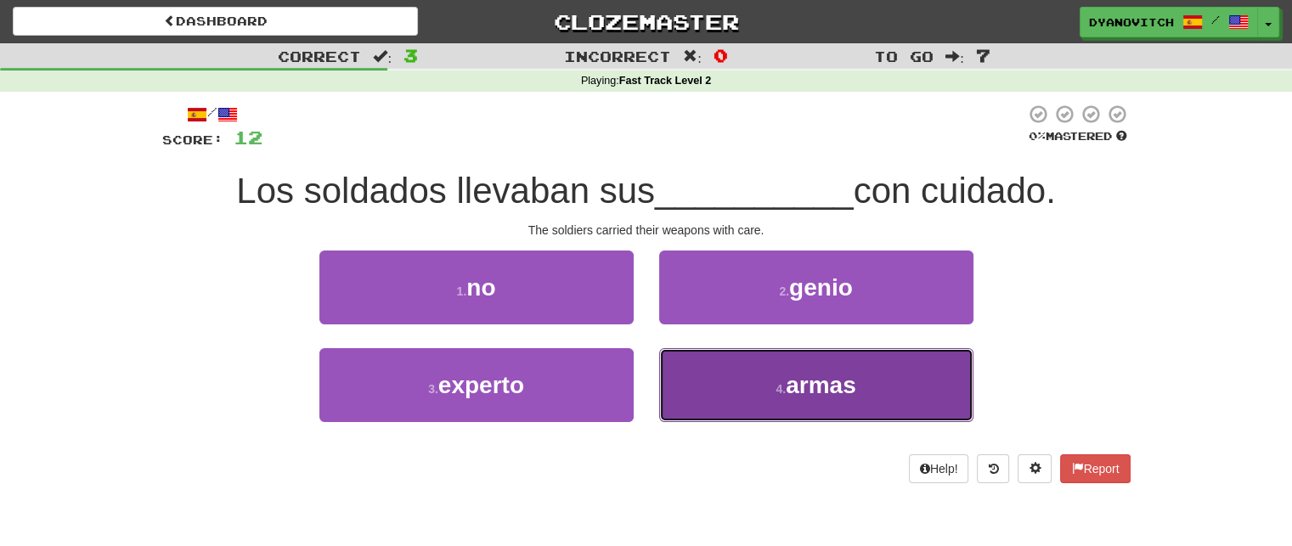
click at [826, 390] on span "armas" at bounding box center [821, 385] width 70 height 26
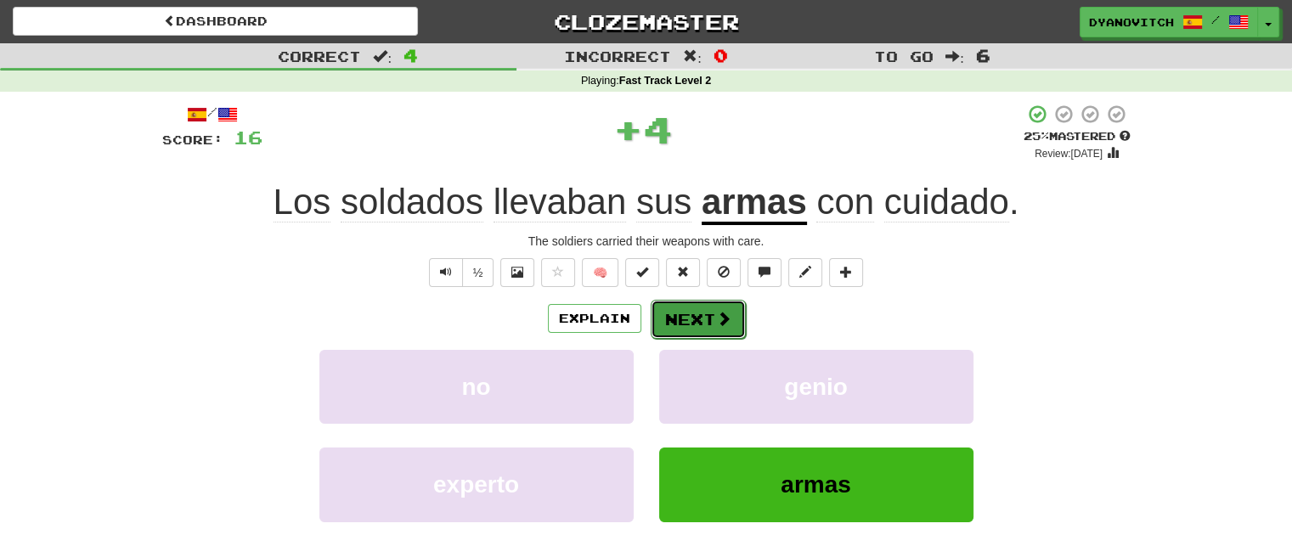
click at [722, 329] on button "Next" at bounding box center [698, 319] width 95 height 39
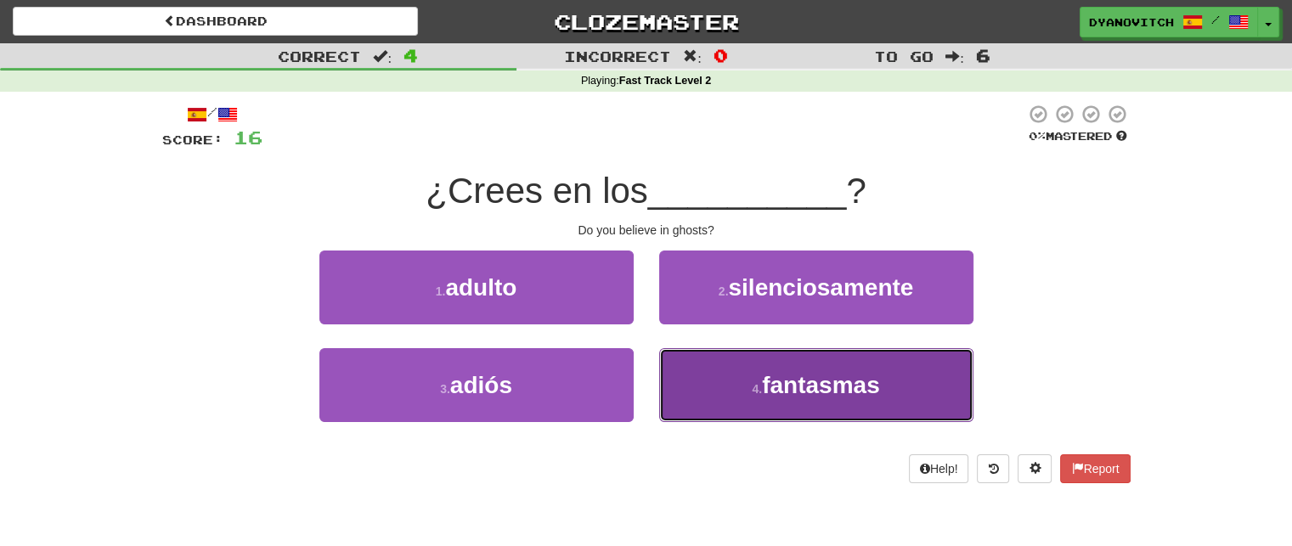
click at [730, 381] on button "4 . fantasmas" at bounding box center [816, 385] width 314 height 74
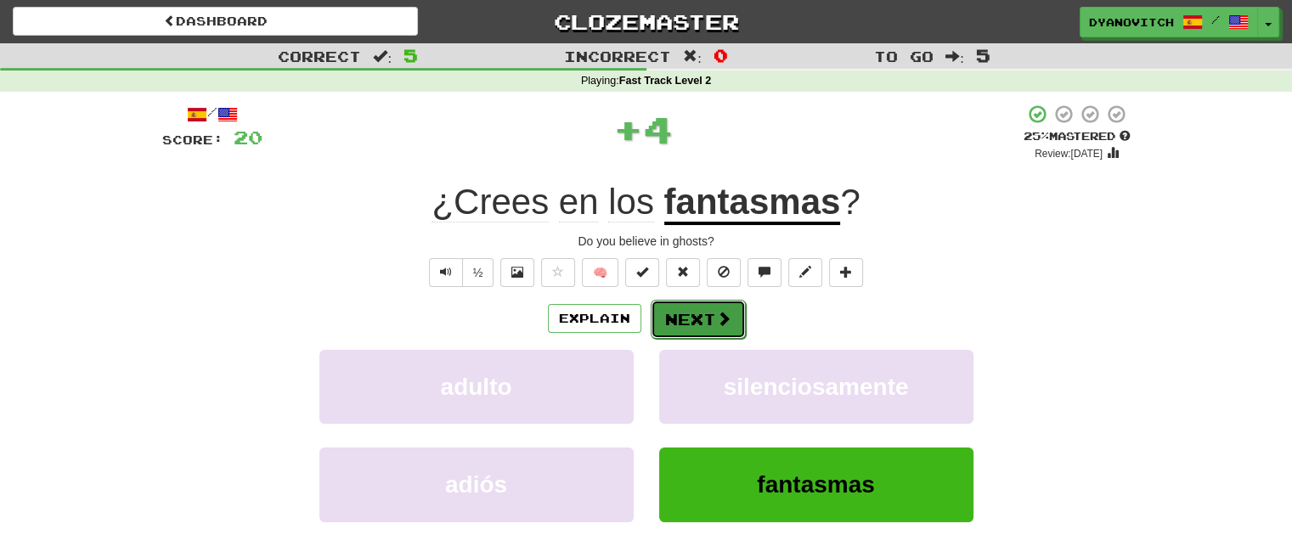
click at [709, 327] on button "Next" at bounding box center [698, 319] width 95 height 39
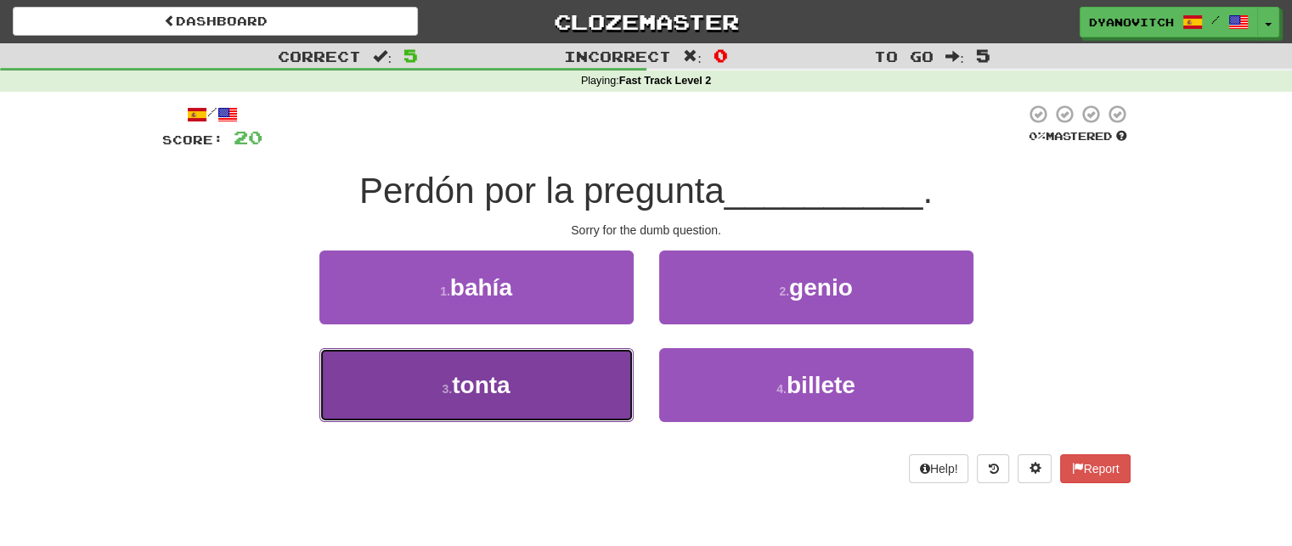
click at [578, 381] on button "3 . tonta" at bounding box center [476, 385] width 314 height 74
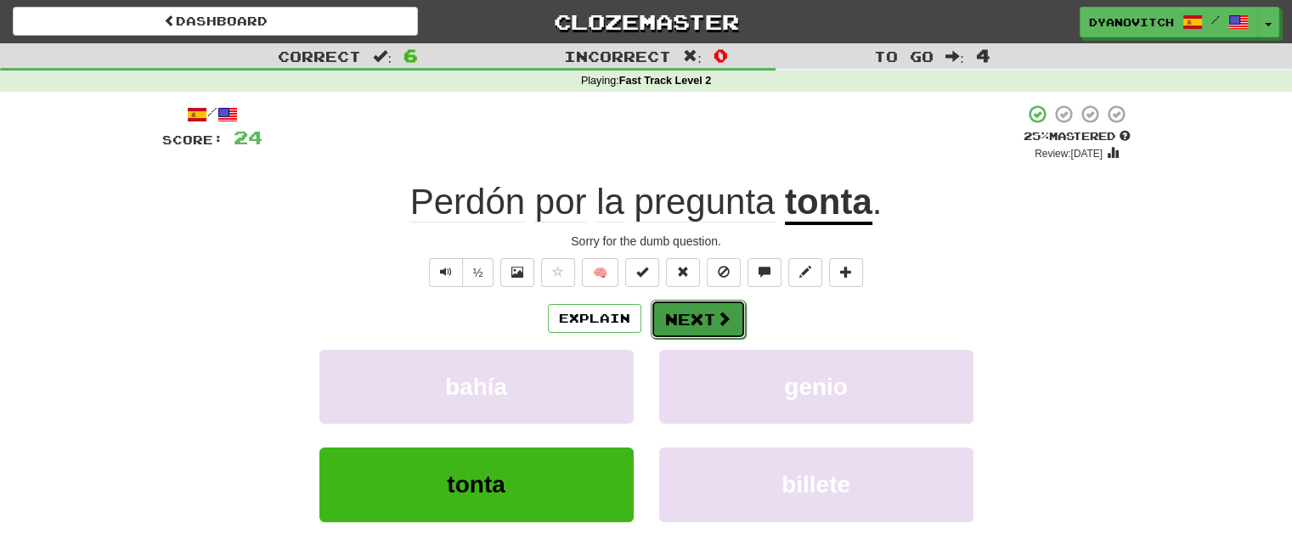
click at [687, 325] on button "Next" at bounding box center [698, 319] width 95 height 39
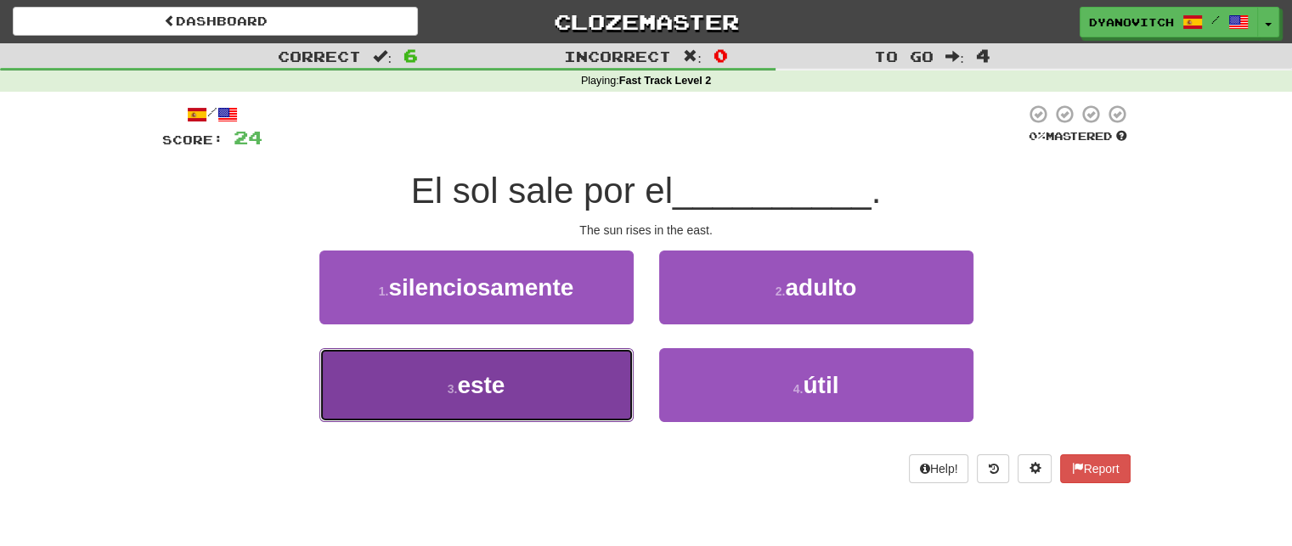
click at [546, 376] on button "3 . este" at bounding box center [476, 385] width 314 height 74
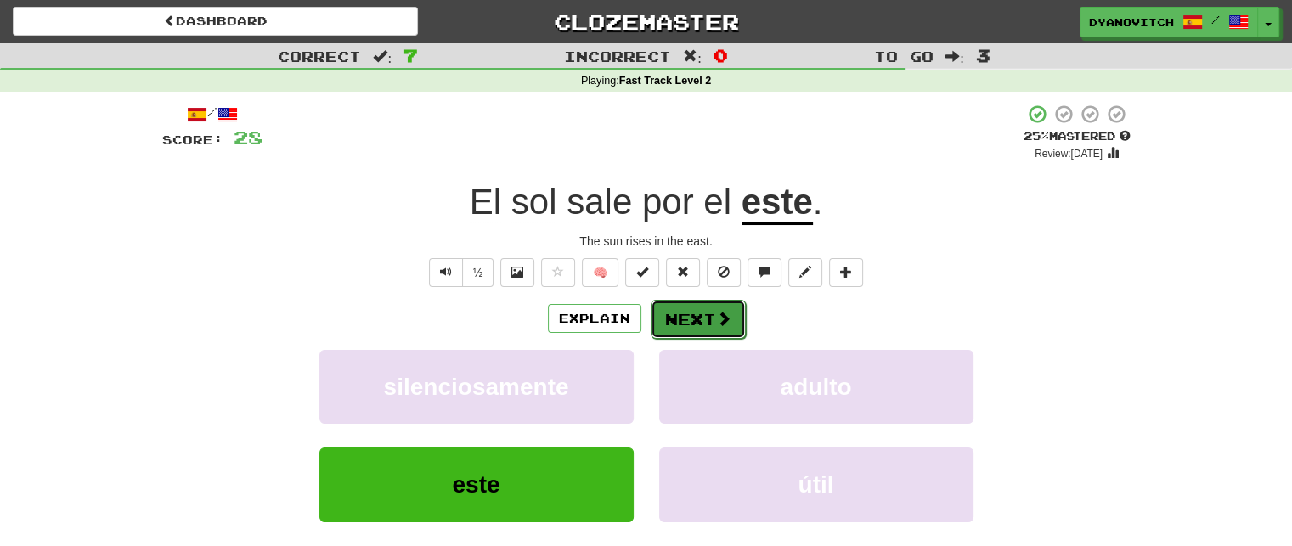
click at [692, 332] on button "Next" at bounding box center [698, 319] width 95 height 39
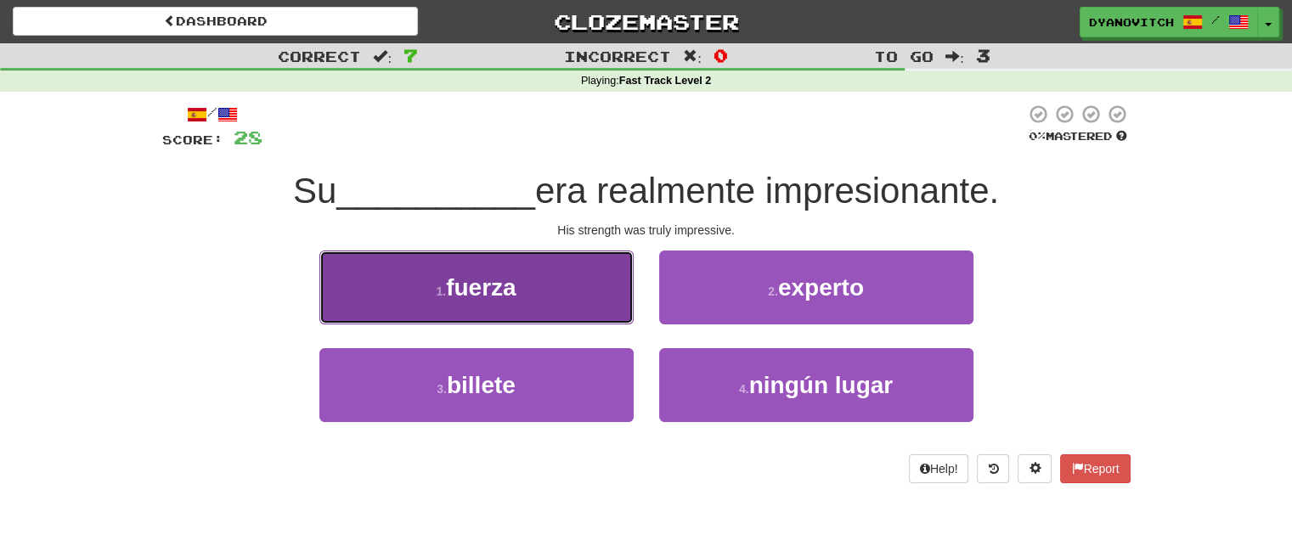
click at [581, 308] on button "1 . fuerza" at bounding box center [476, 288] width 314 height 74
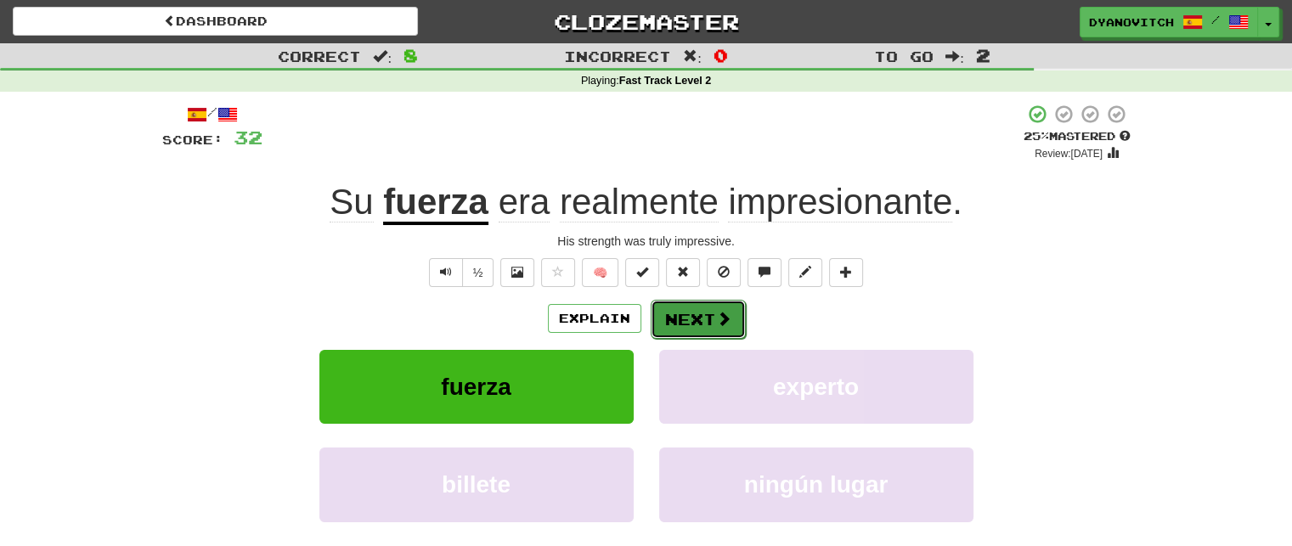
click at [683, 322] on button "Next" at bounding box center [698, 319] width 95 height 39
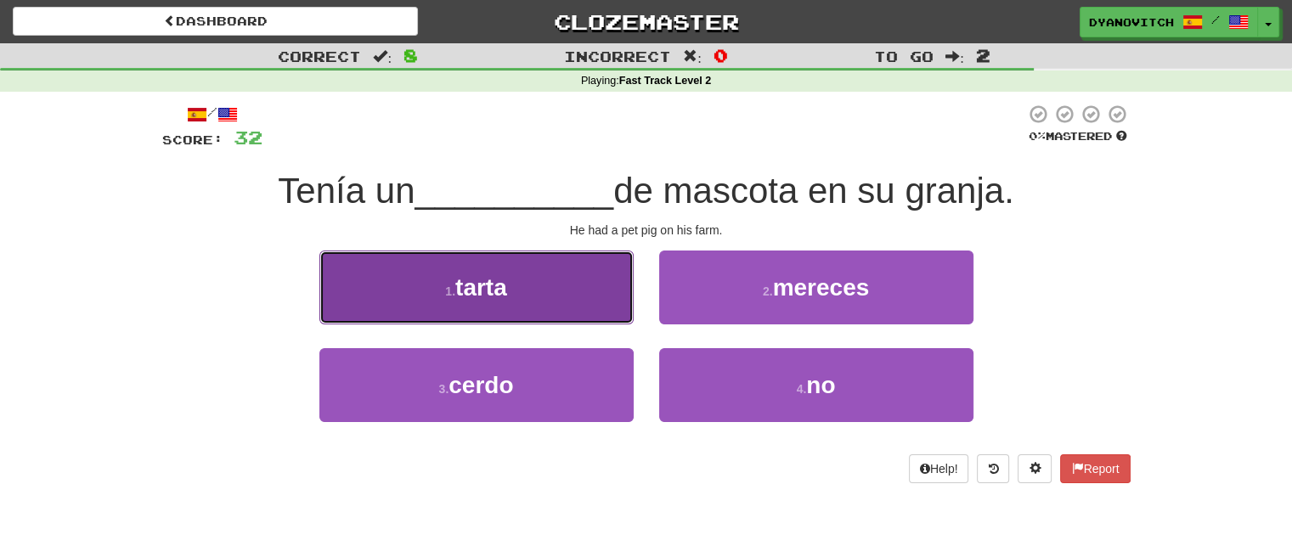
click at [350, 294] on button "1 . tarta" at bounding box center [476, 288] width 314 height 74
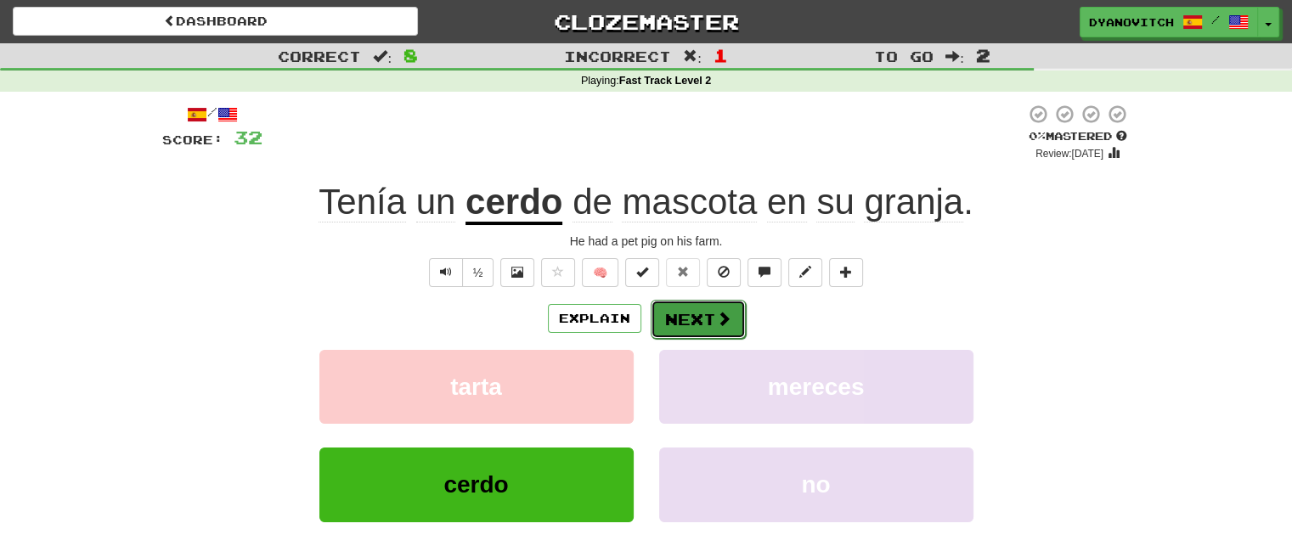
click at [685, 325] on button "Next" at bounding box center [698, 319] width 95 height 39
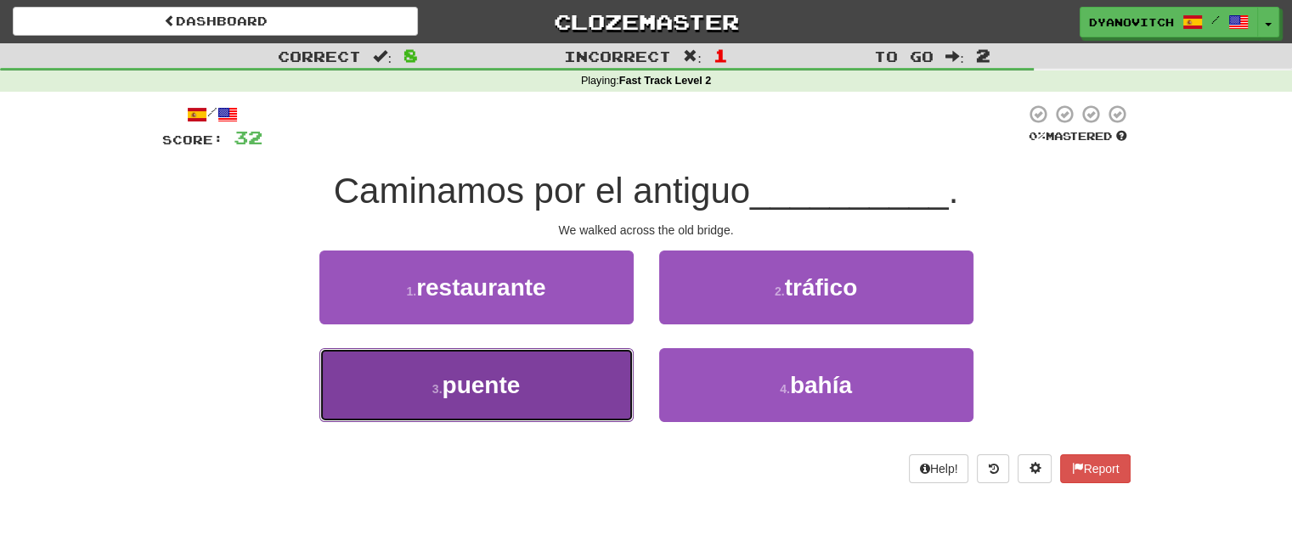
click at [551, 386] on button "3 . puente" at bounding box center [476, 385] width 314 height 74
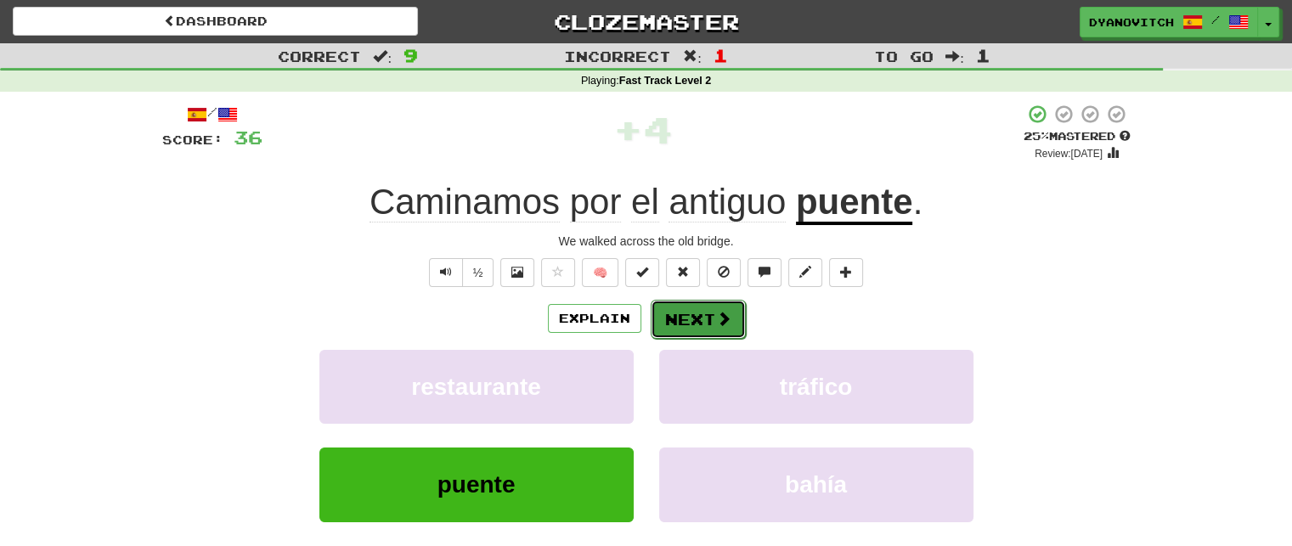
click at [676, 332] on button "Next" at bounding box center [698, 319] width 95 height 39
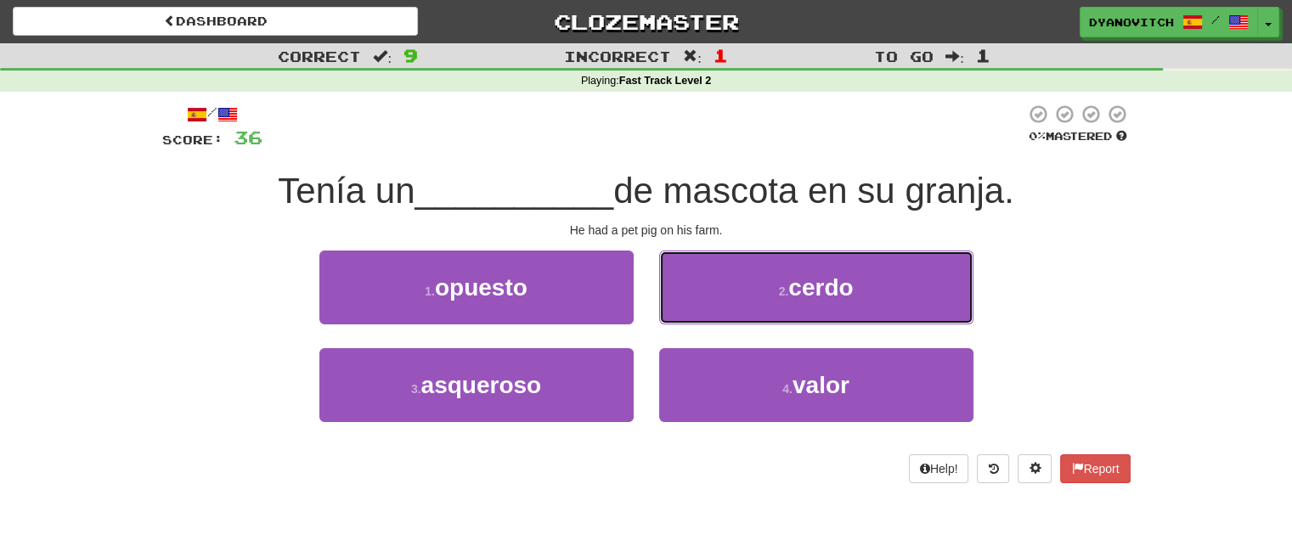
click at [792, 285] on span "cerdo" at bounding box center [820, 287] width 65 height 26
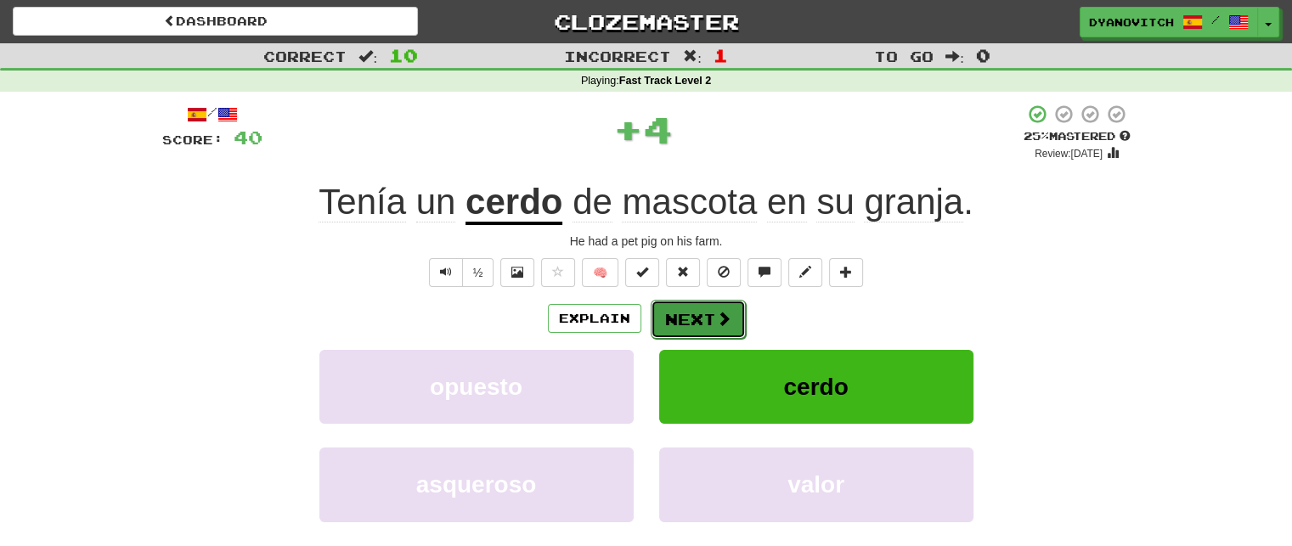
click at [696, 308] on button "Next" at bounding box center [698, 319] width 95 height 39
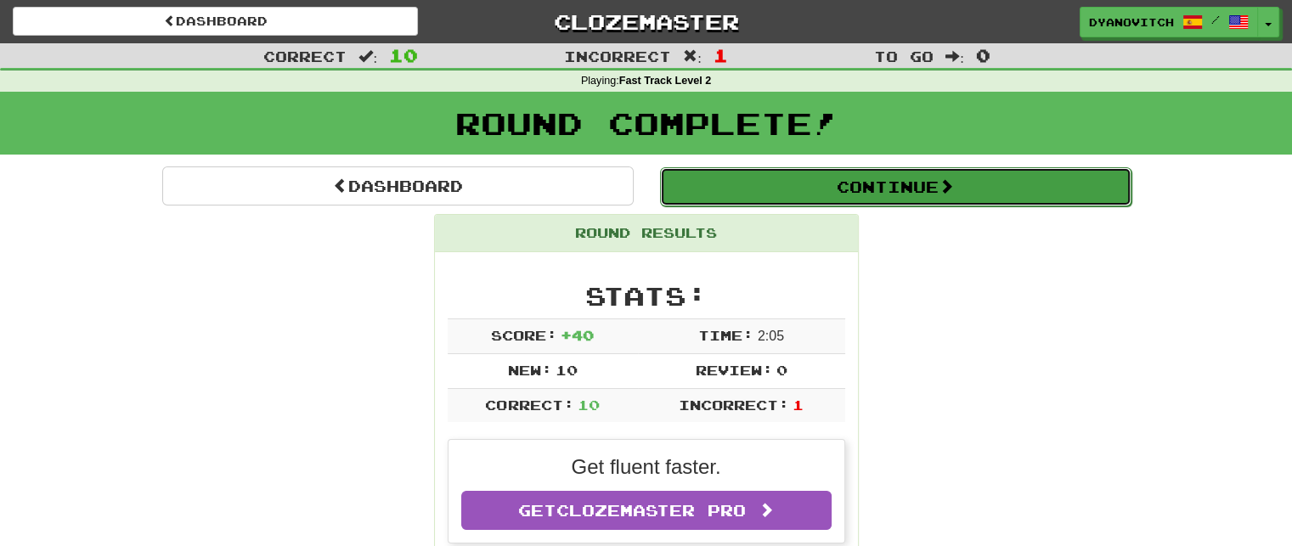
click at [798, 199] on button "Continue" at bounding box center [895, 186] width 471 height 39
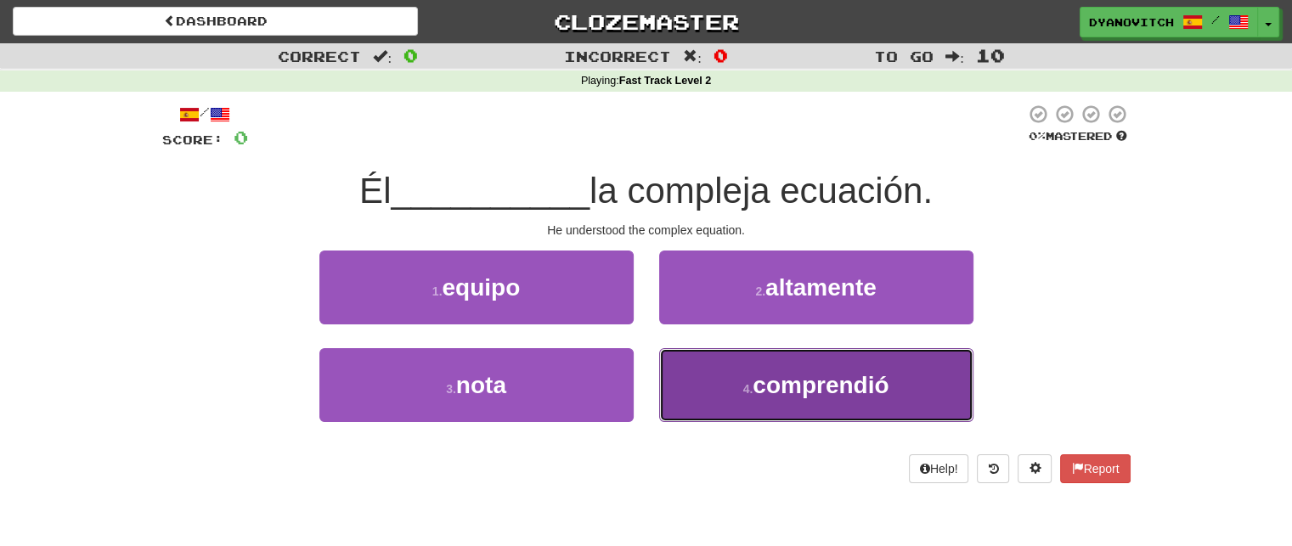
click at [791, 390] on span "comprendió" at bounding box center [821, 385] width 136 height 26
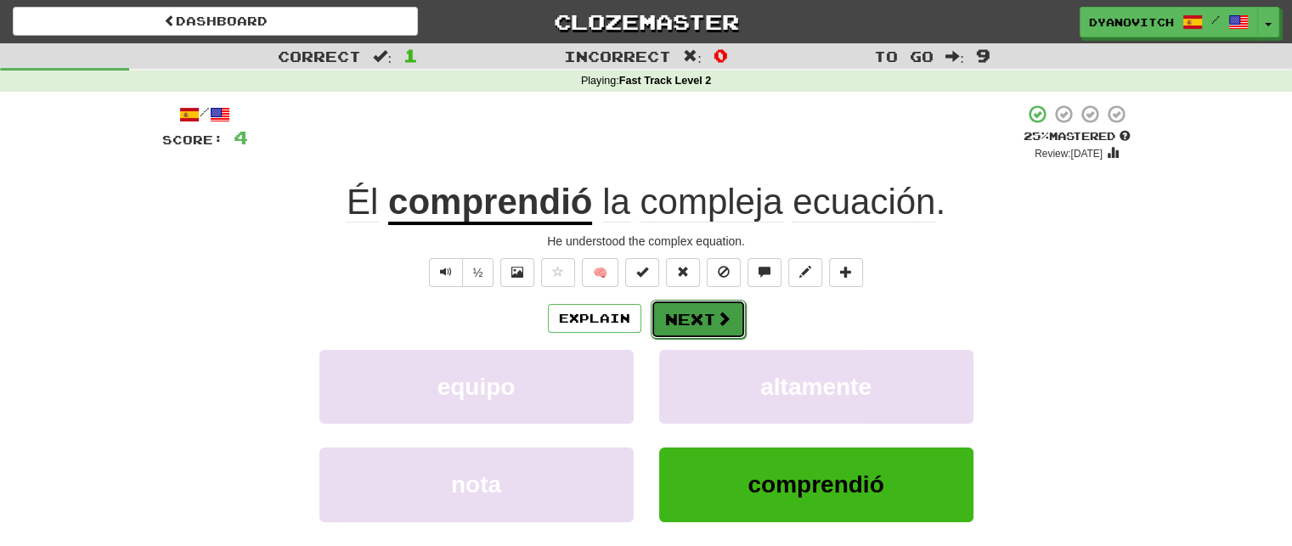
click at [726, 330] on button "Next" at bounding box center [698, 319] width 95 height 39
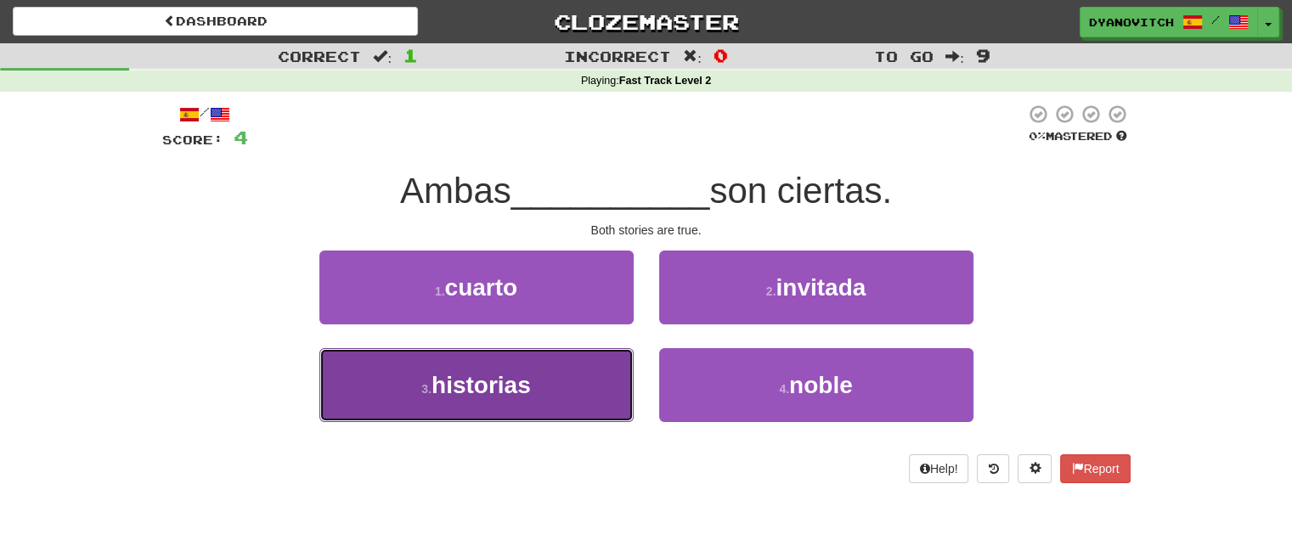
click at [555, 366] on button "3 . historias" at bounding box center [476, 385] width 314 height 74
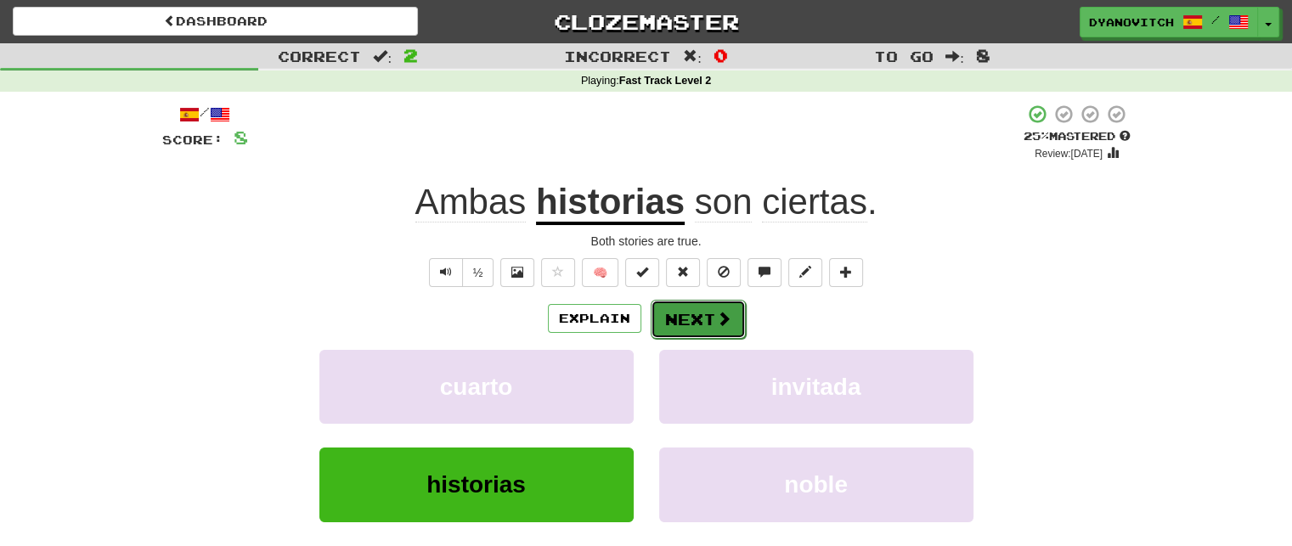
click at [700, 324] on button "Next" at bounding box center [698, 319] width 95 height 39
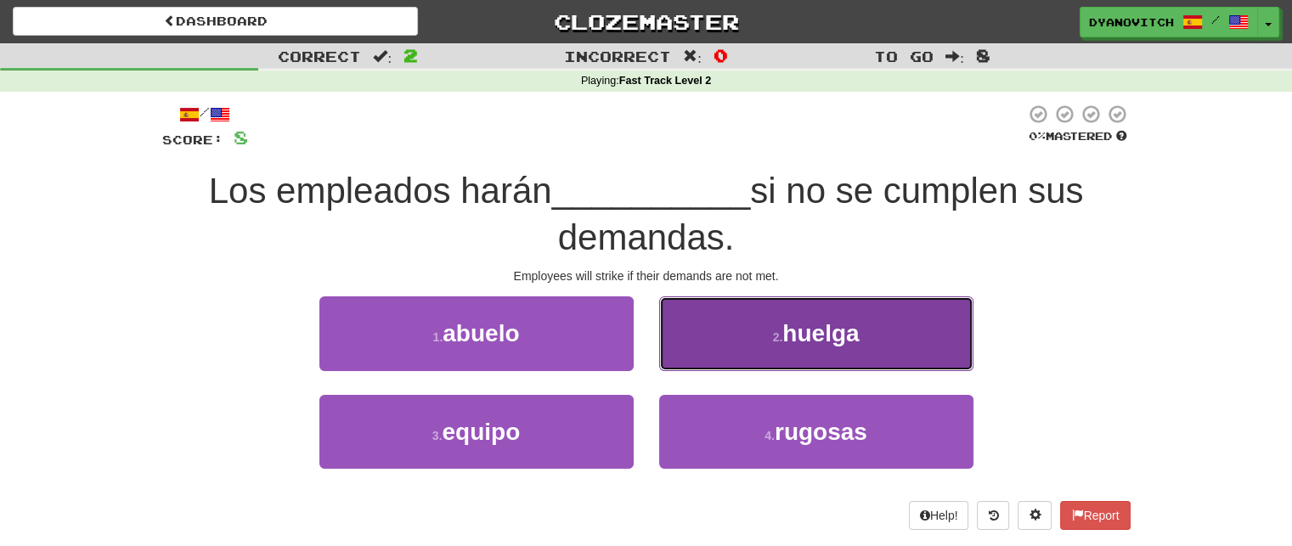
click at [829, 324] on span "huelga" at bounding box center [820, 333] width 76 height 26
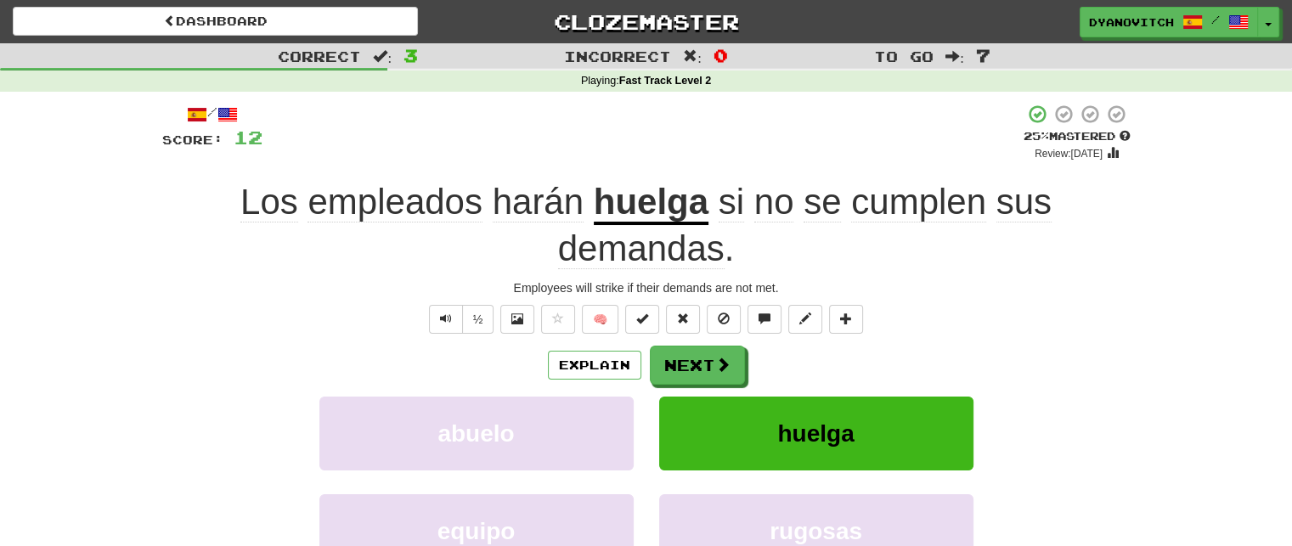
click at [921, 212] on span "cumplen" at bounding box center [918, 202] width 135 height 41
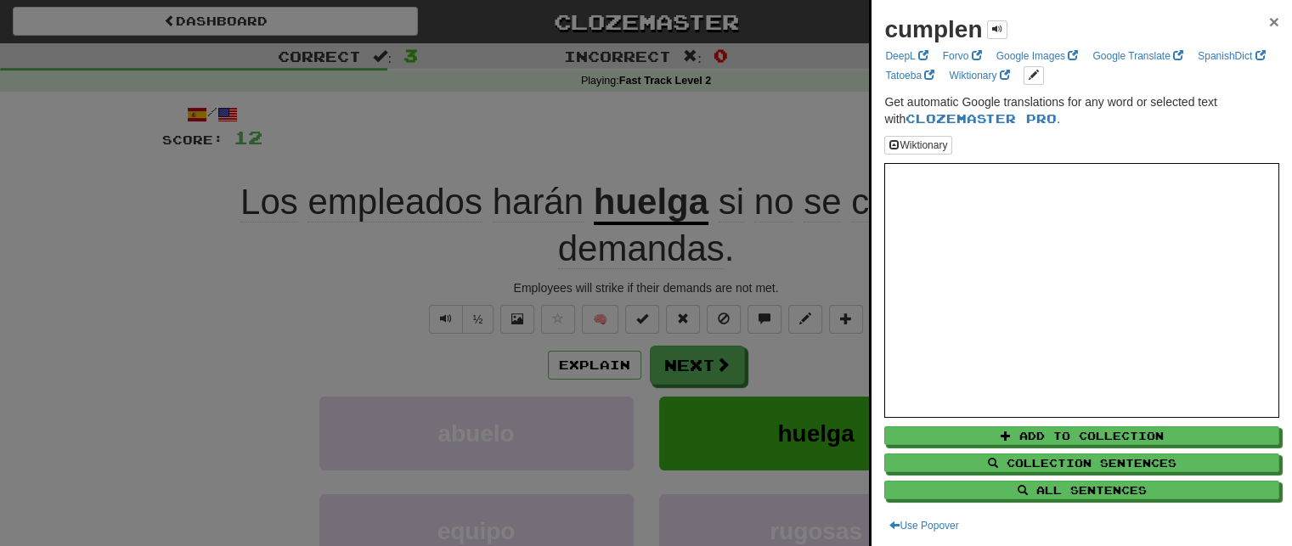
click at [1269, 20] on span "×" at bounding box center [1274, 22] width 10 height 20
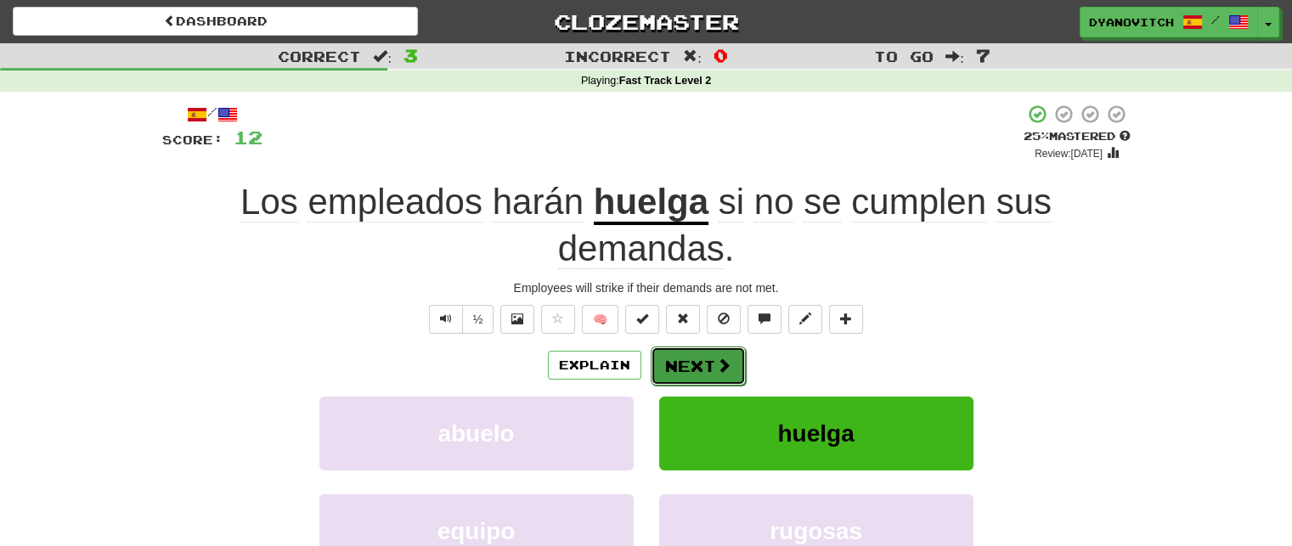
click at [718, 374] on button "Next" at bounding box center [698, 366] width 95 height 39
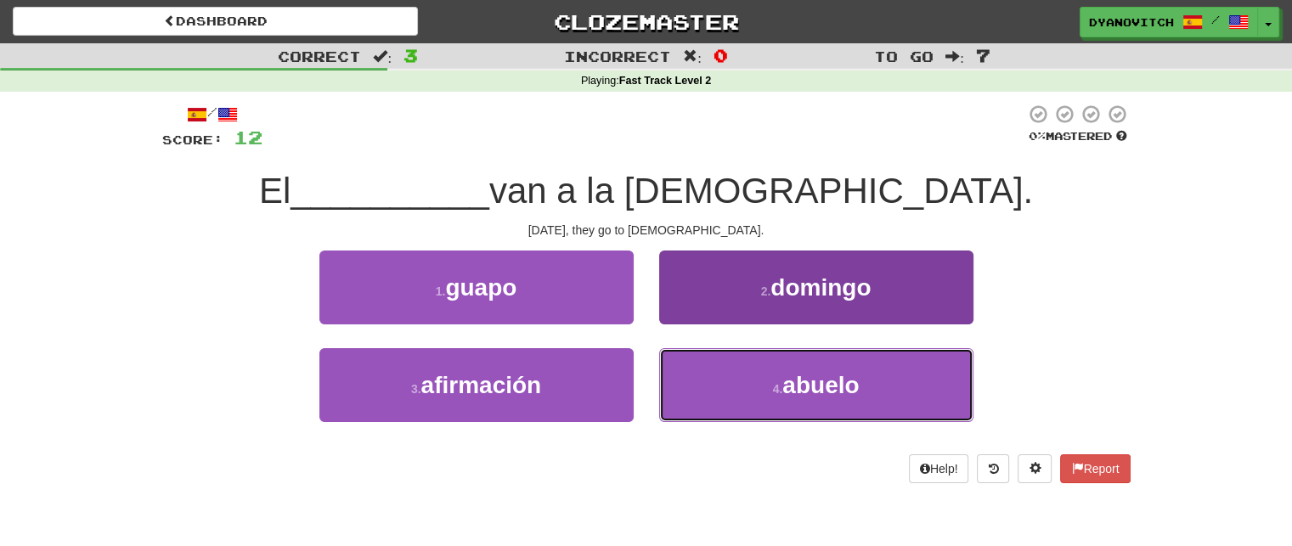
click at [714, 369] on button "4 . abuelo" at bounding box center [816, 385] width 314 height 74
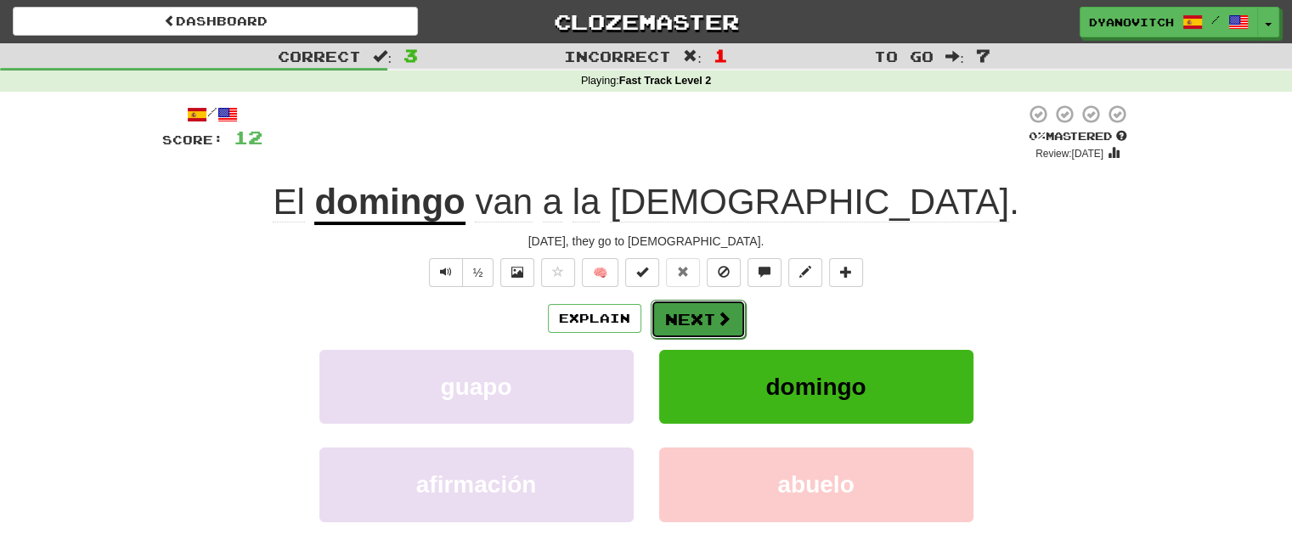
click at [709, 321] on button "Next" at bounding box center [698, 319] width 95 height 39
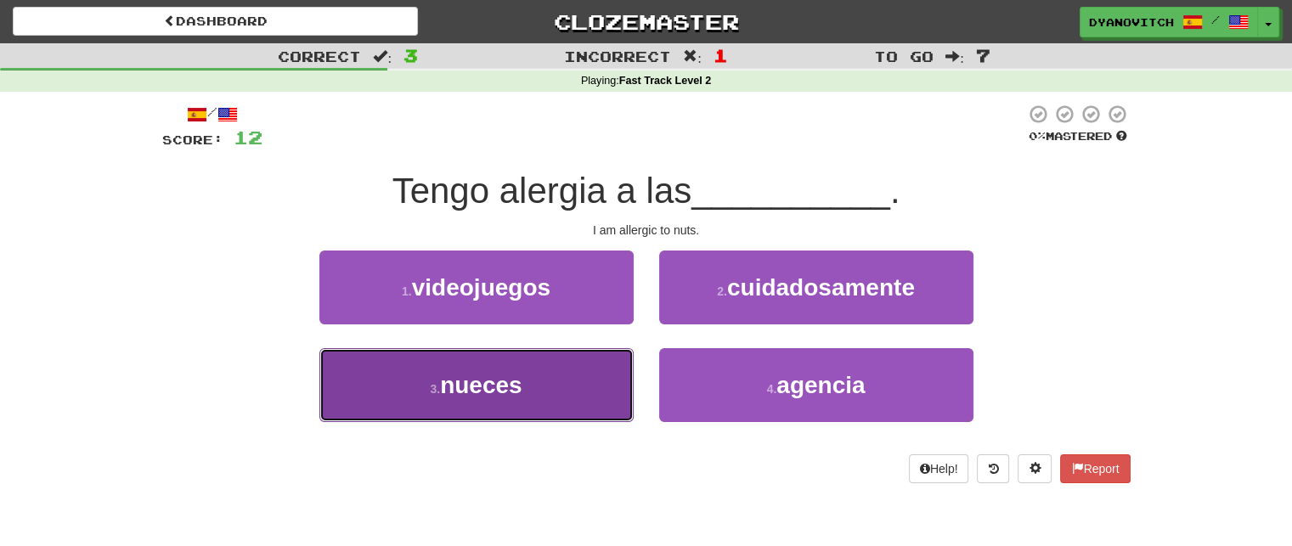
click at [555, 374] on button "3 . nueces" at bounding box center [476, 385] width 314 height 74
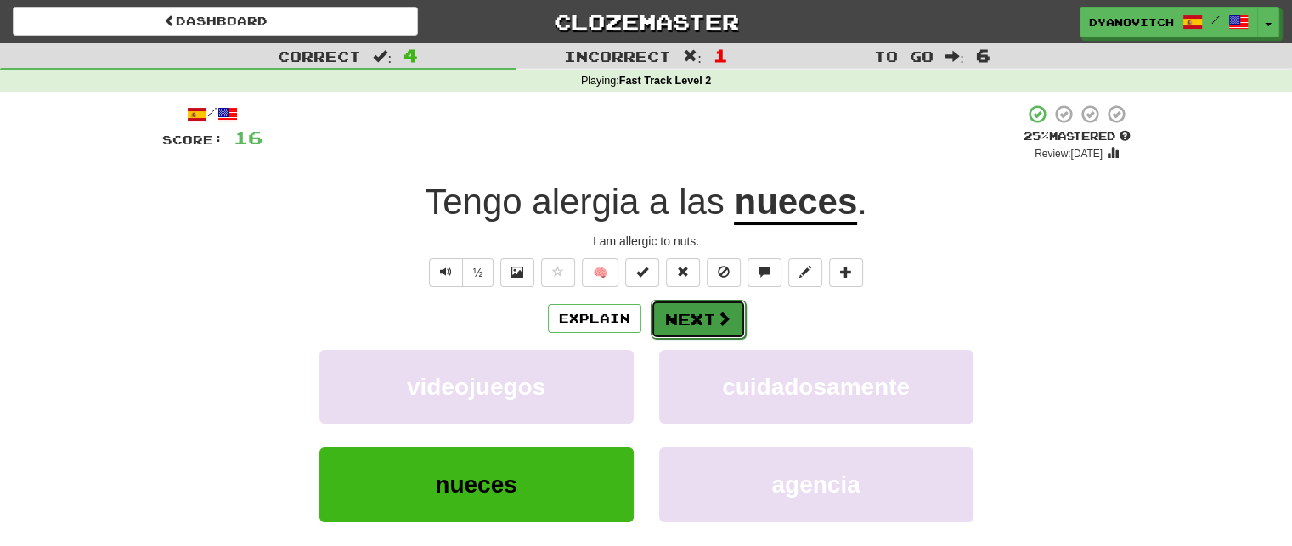
click at [701, 321] on button "Next" at bounding box center [698, 319] width 95 height 39
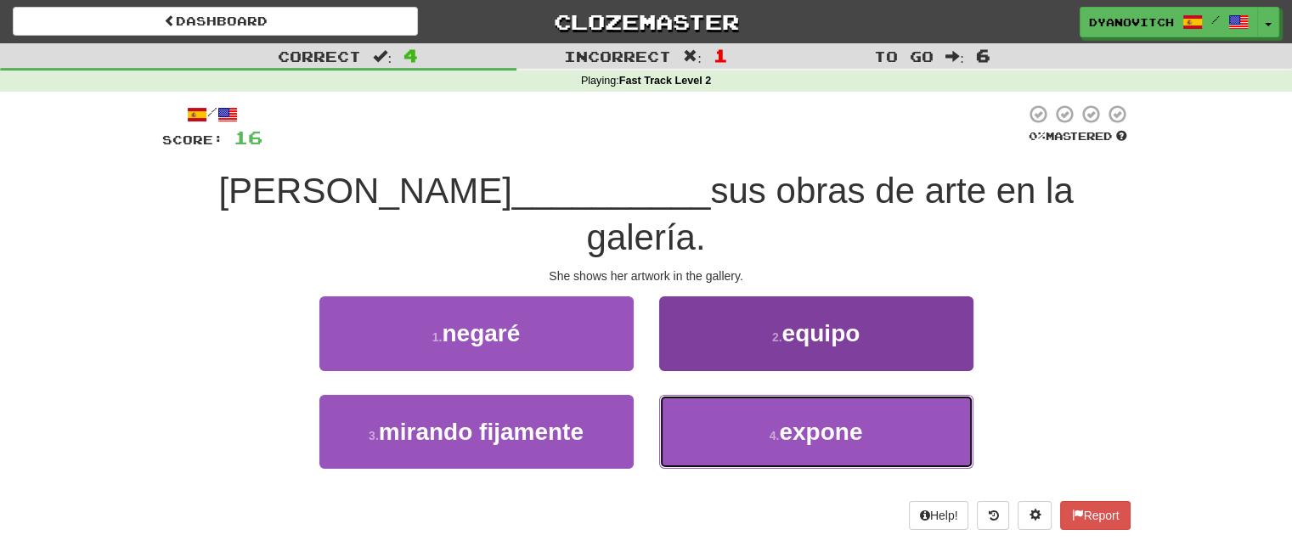
click at [825, 400] on button "4 . expone" at bounding box center [816, 432] width 314 height 74
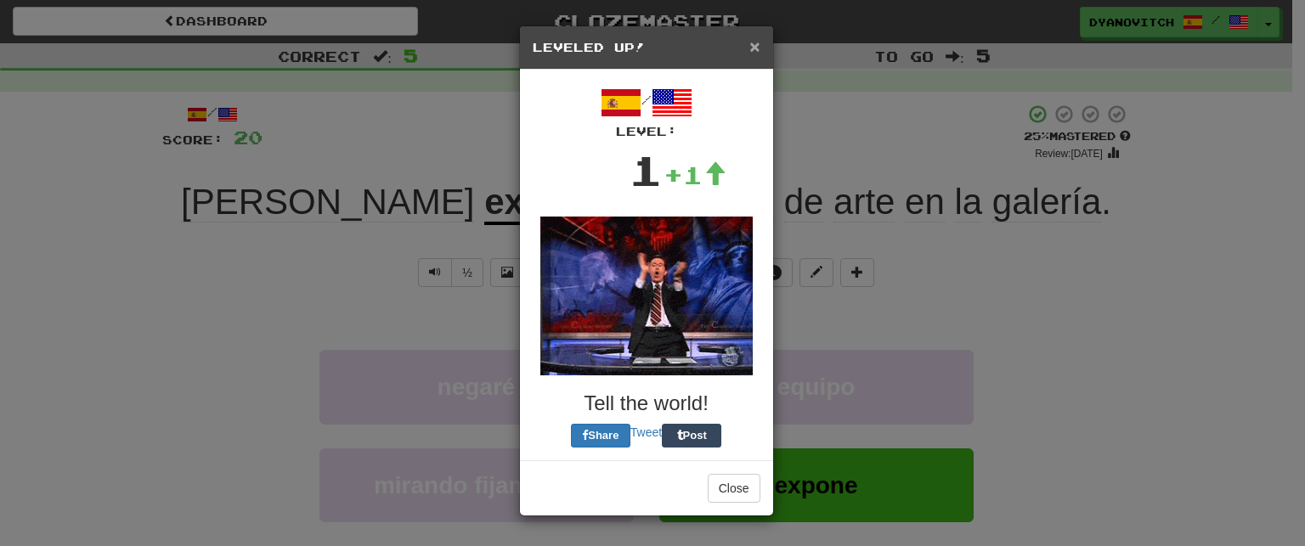
click at [754, 45] on span "×" at bounding box center [754, 47] width 10 height 20
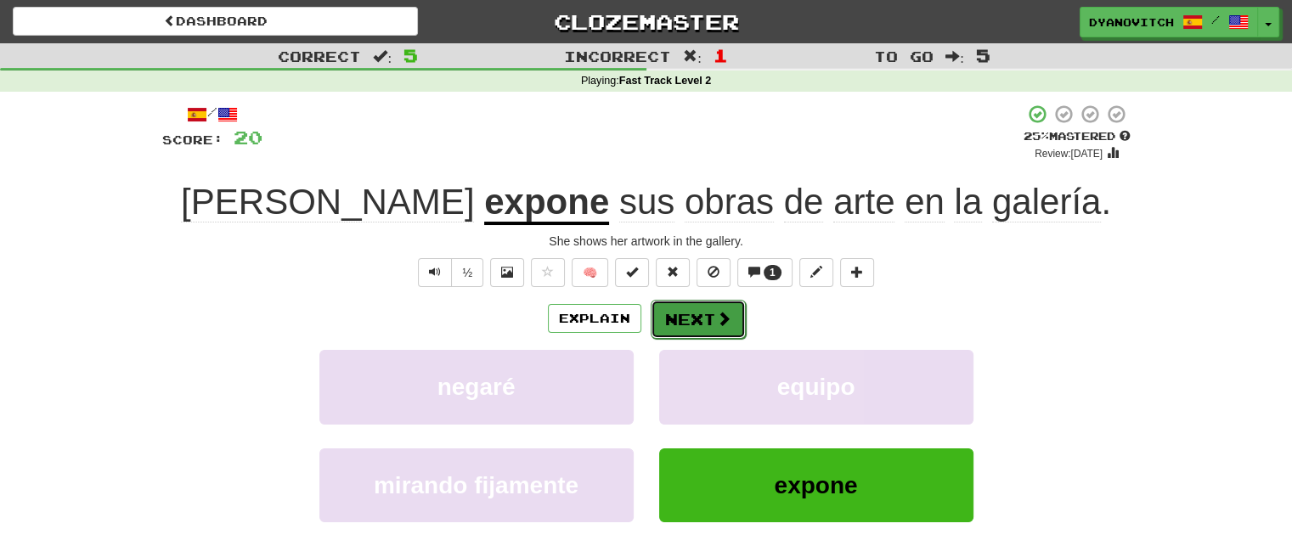
click at [702, 319] on button "Next" at bounding box center [698, 319] width 95 height 39
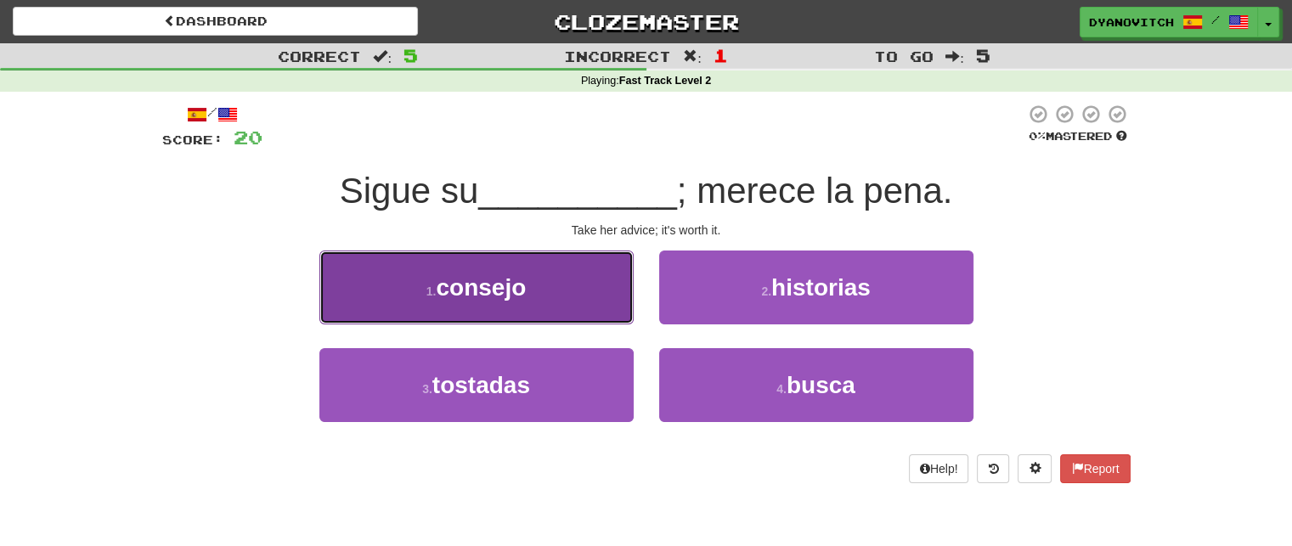
click at [458, 305] on button "1 . consejo" at bounding box center [476, 288] width 314 height 74
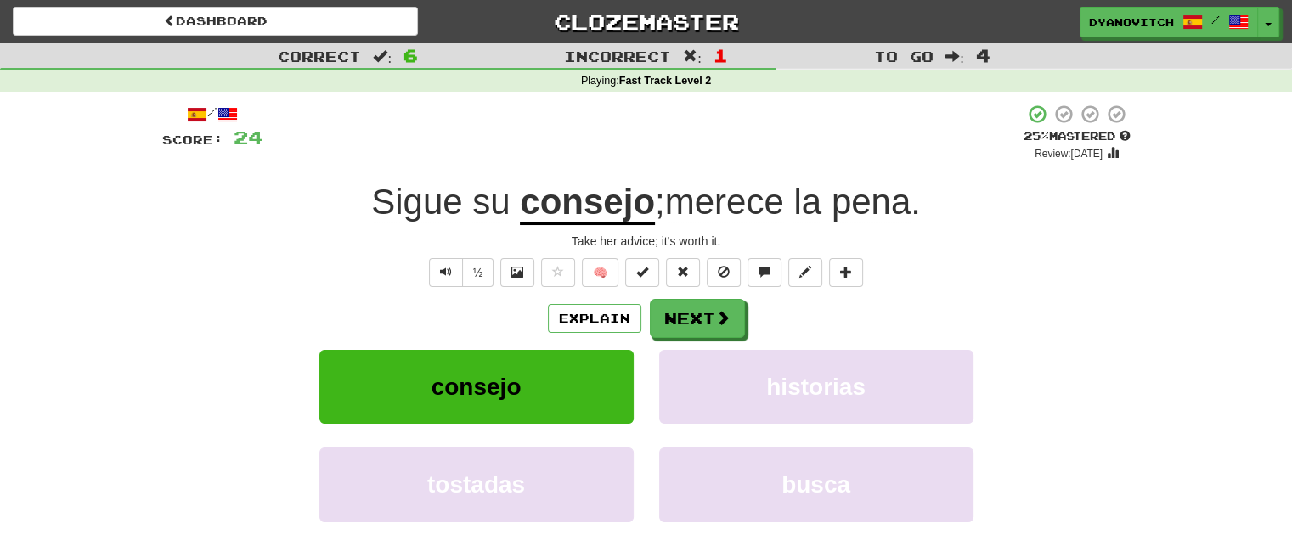
click at [272, 217] on div "Sigue su consejo ; merece la pena ." at bounding box center [646, 202] width 968 height 47
click at [669, 325] on button "Next" at bounding box center [698, 319] width 95 height 39
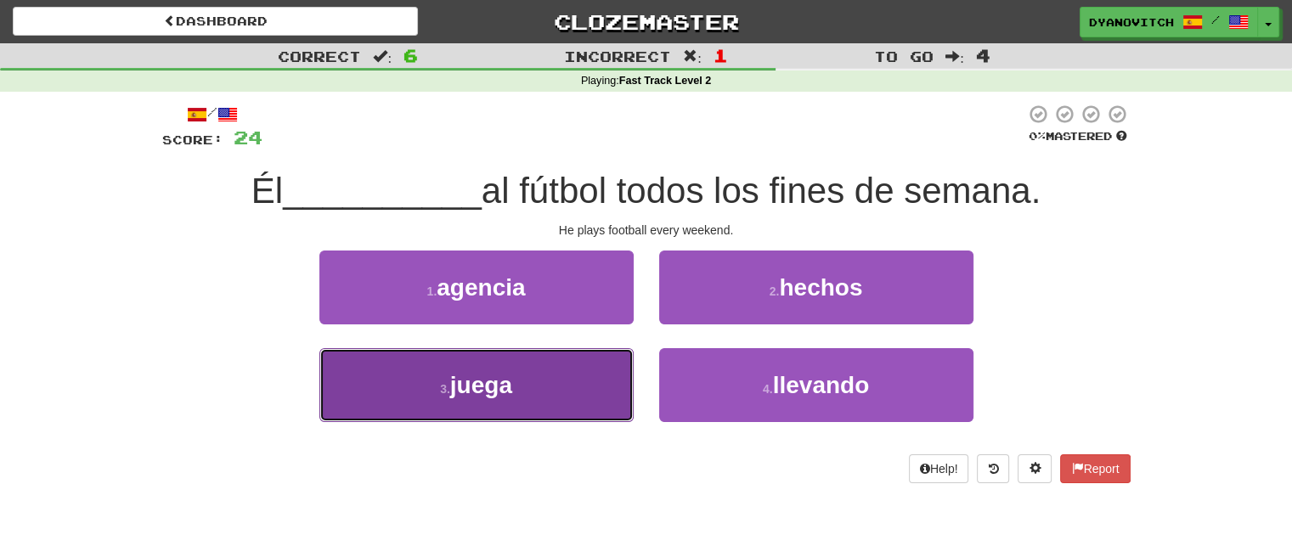
click at [520, 368] on button "3 . juega" at bounding box center [476, 385] width 314 height 74
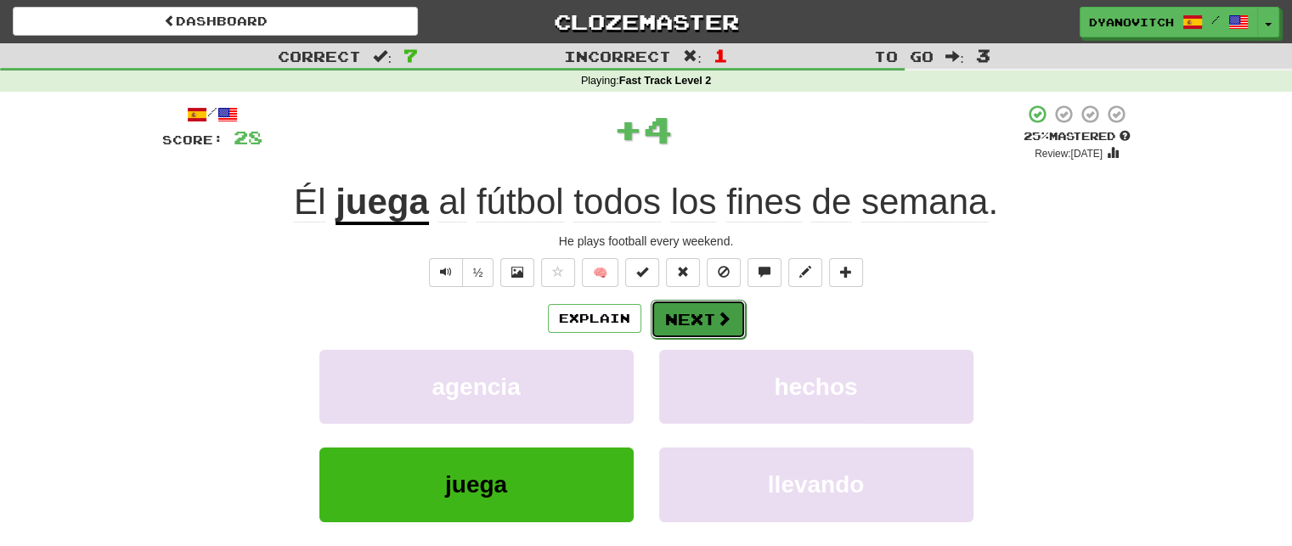
click at [694, 321] on button "Next" at bounding box center [698, 319] width 95 height 39
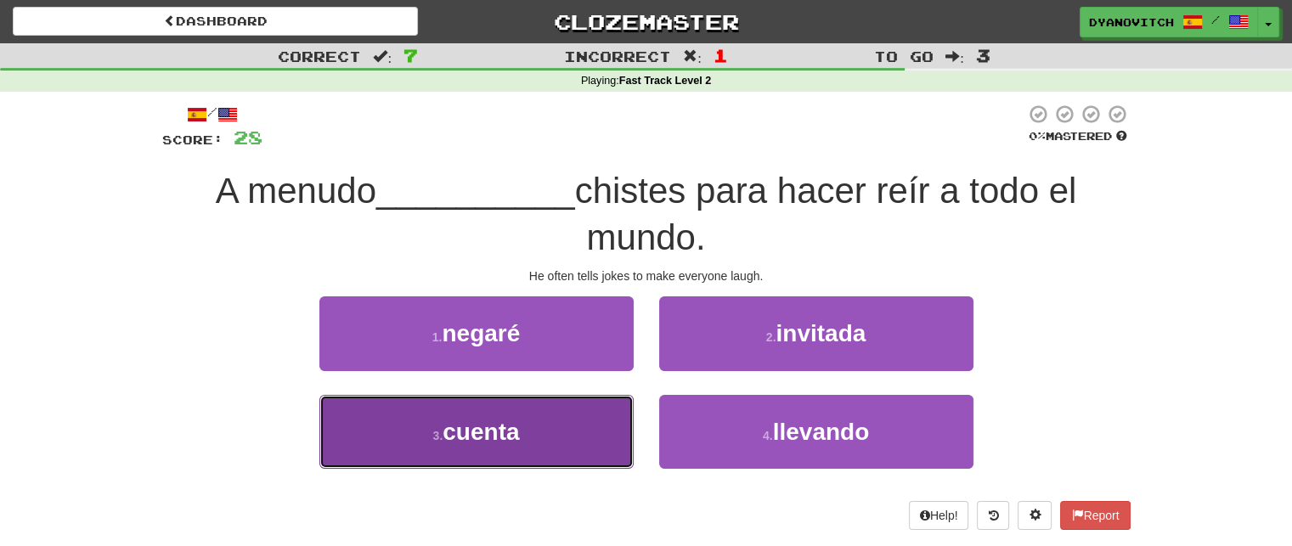
click at [578, 443] on button "3 . cuenta" at bounding box center [476, 432] width 314 height 74
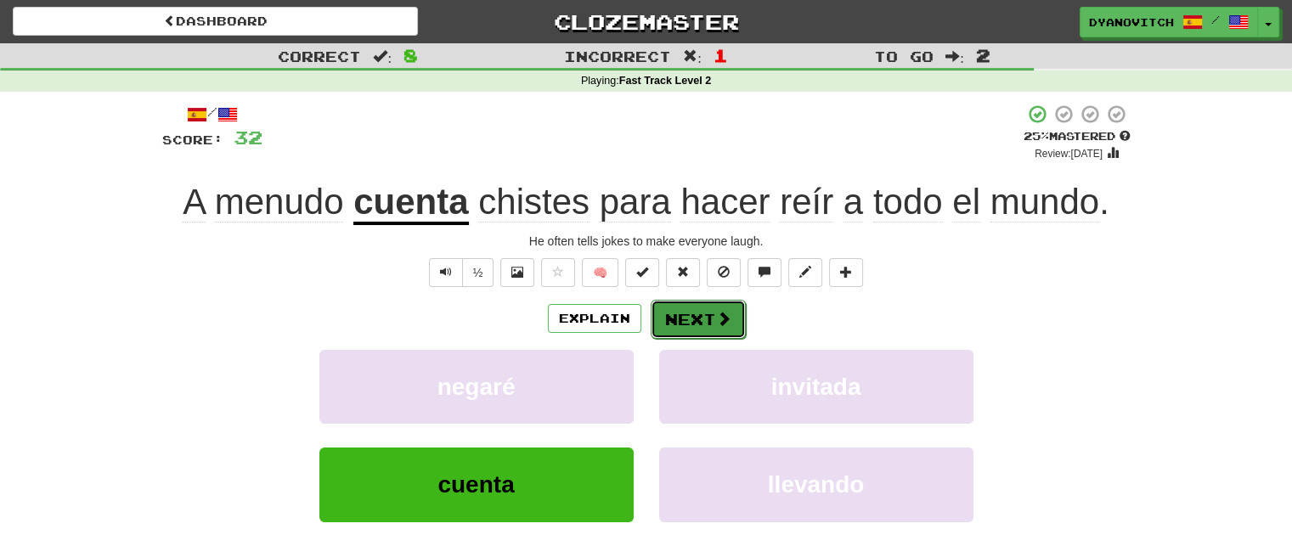
click at [741, 324] on button "Next" at bounding box center [698, 319] width 95 height 39
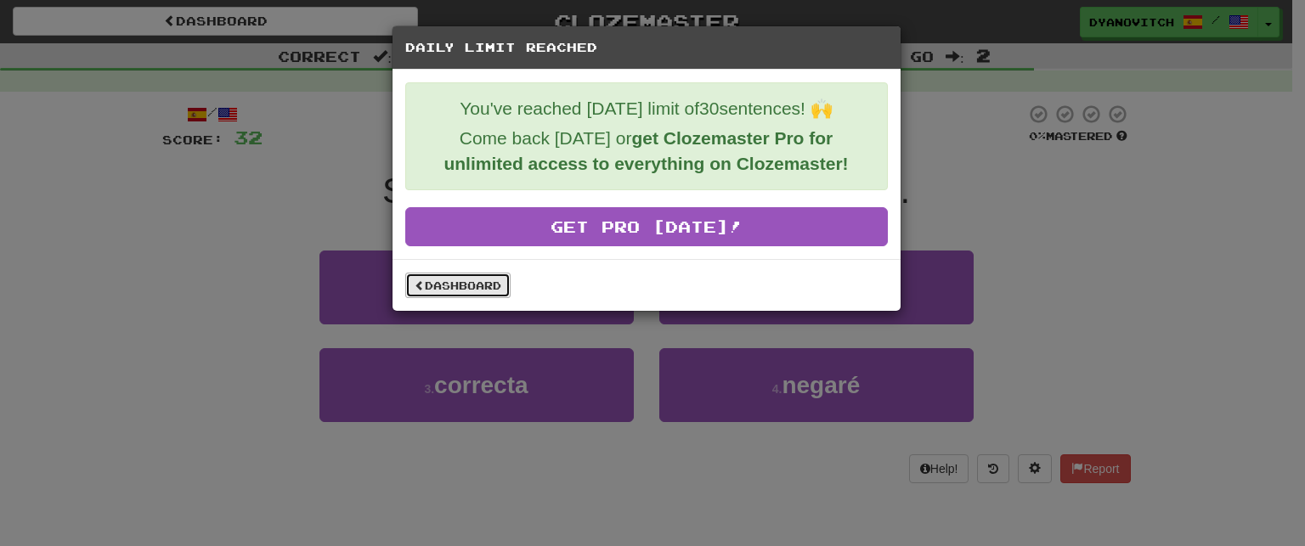
click at [463, 288] on link "Dashboard" at bounding box center [457, 285] width 105 height 25
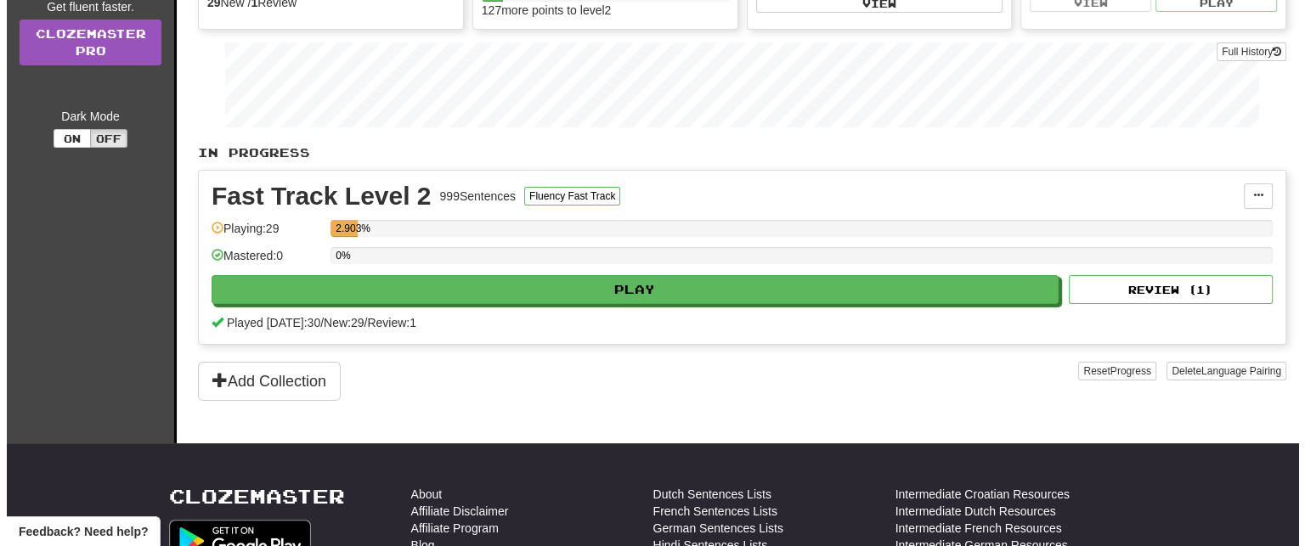
scroll to position [170, 0]
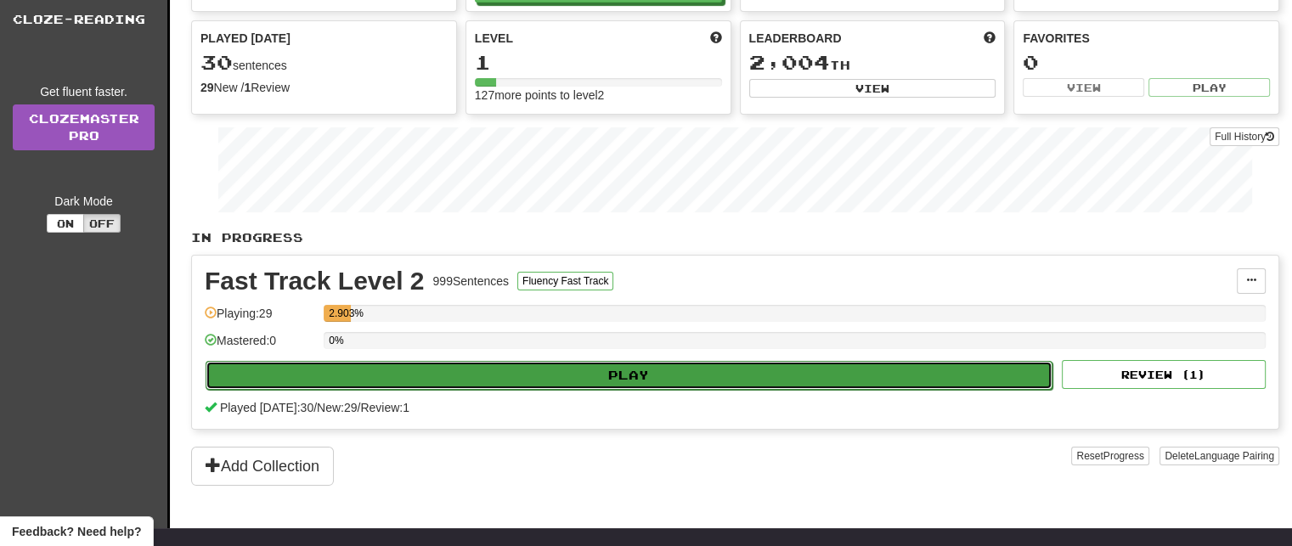
click at [540, 371] on button "Play" at bounding box center [629, 375] width 847 height 29
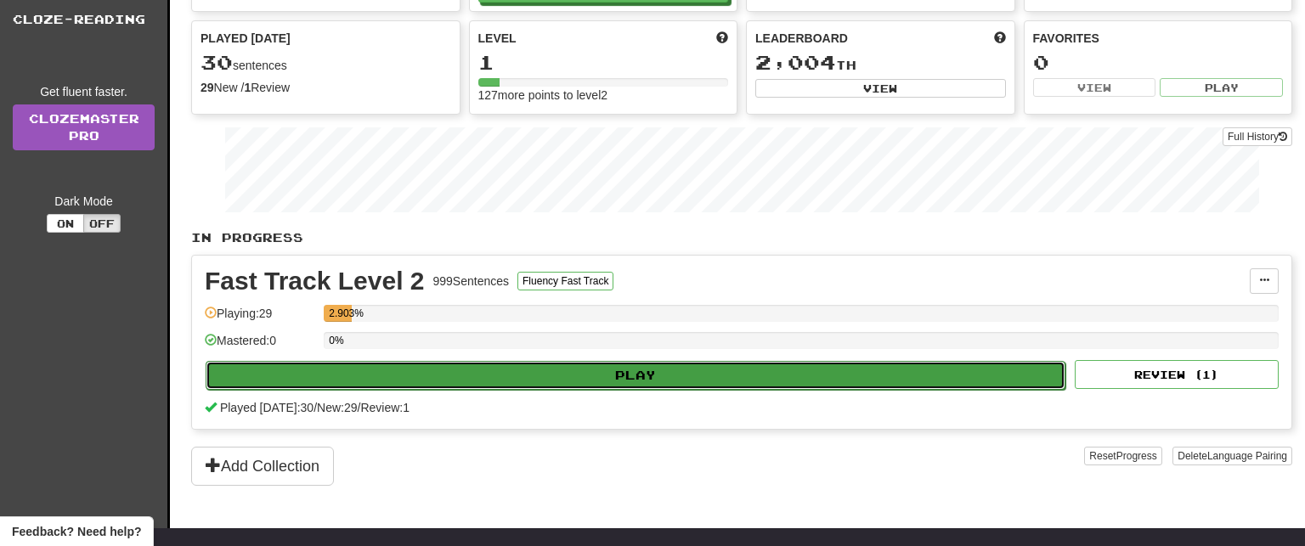
select select "**"
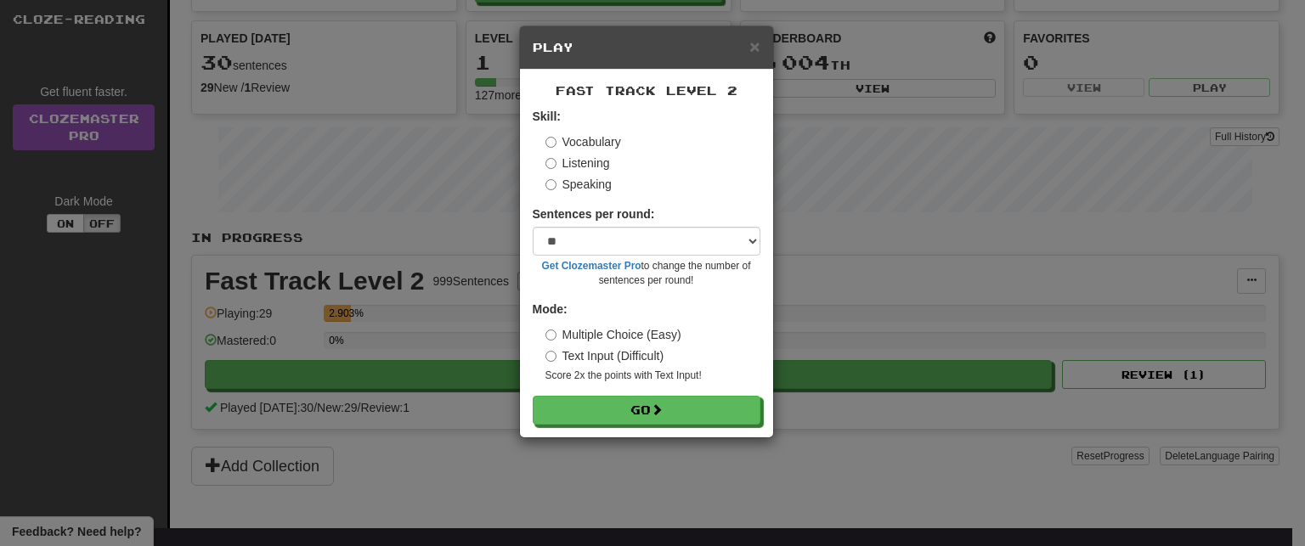
click at [570, 166] on label "Listening" at bounding box center [577, 163] width 65 height 17
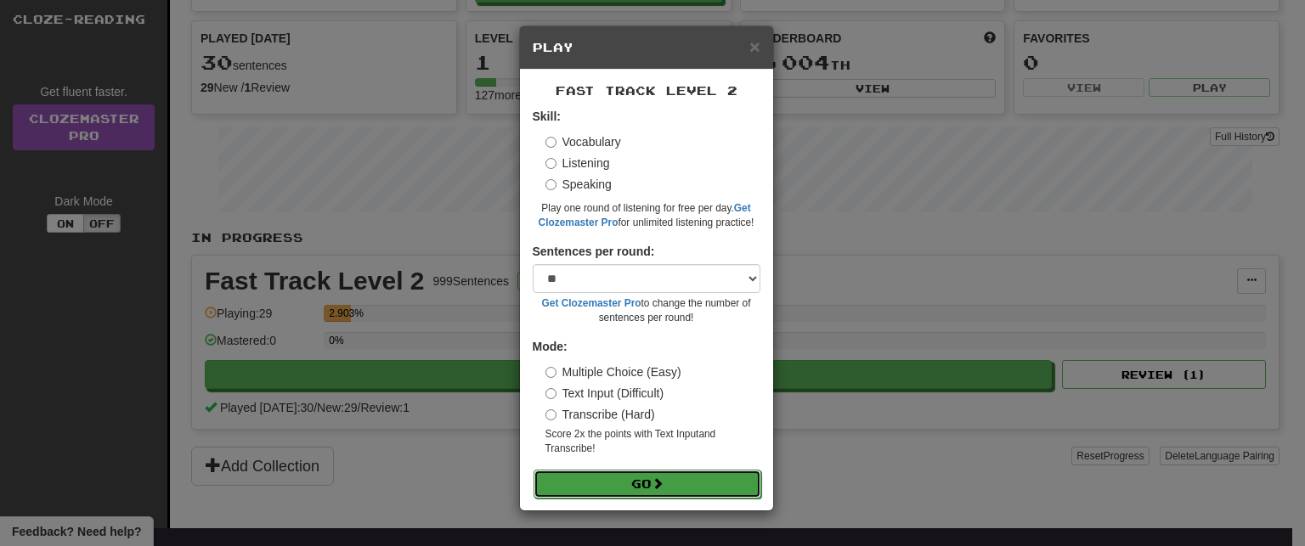
click at [657, 485] on span at bounding box center [657, 483] width 12 height 12
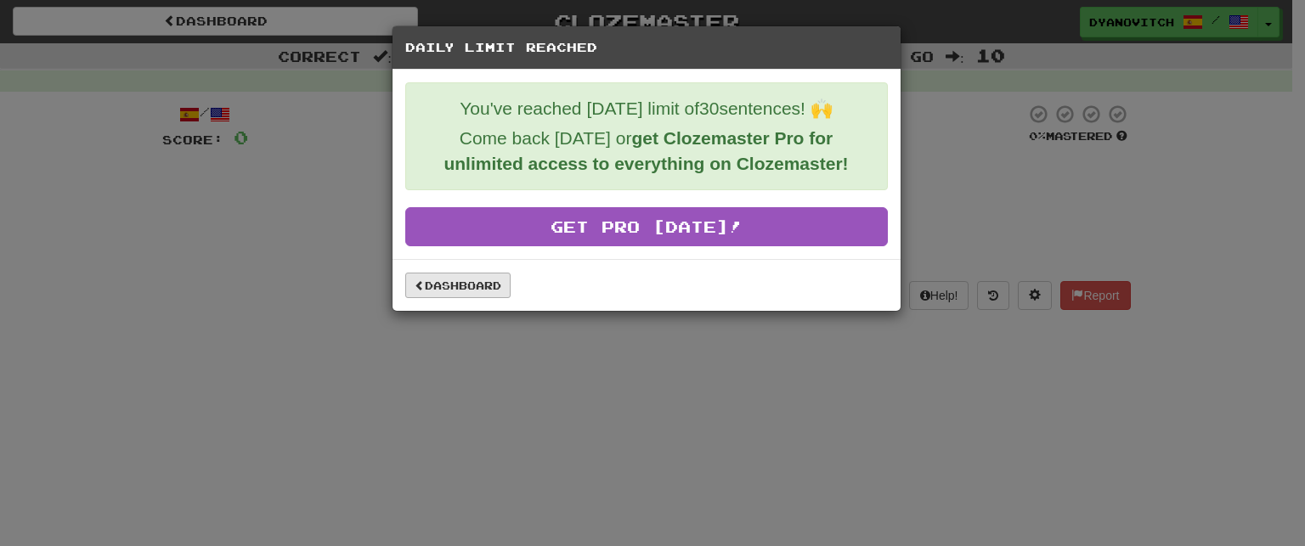
drag, startPoint x: 473, startPoint y: 296, endPoint x: 471, endPoint y: 284, distance: 13.0
click at [473, 295] on div "Dashboard" at bounding box center [646, 285] width 508 height 52
click at [471, 284] on link "Dashboard" at bounding box center [457, 285] width 105 height 25
